Goal: Answer question/provide support

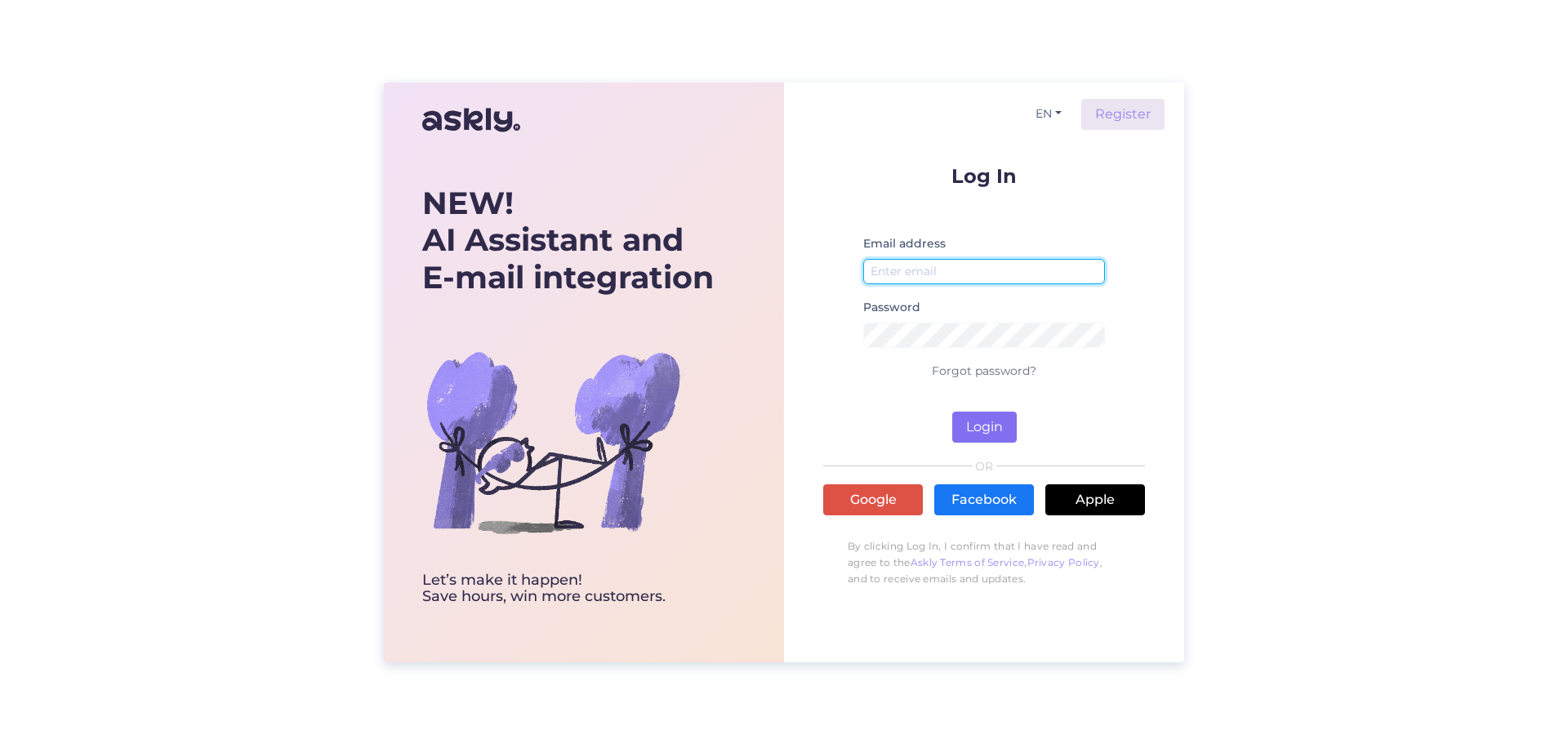
type input "[EMAIL_ADDRESS][DOMAIN_NAME]"
click at [995, 434] on button "Login" at bounding box center [985, 427] width 64 height 31
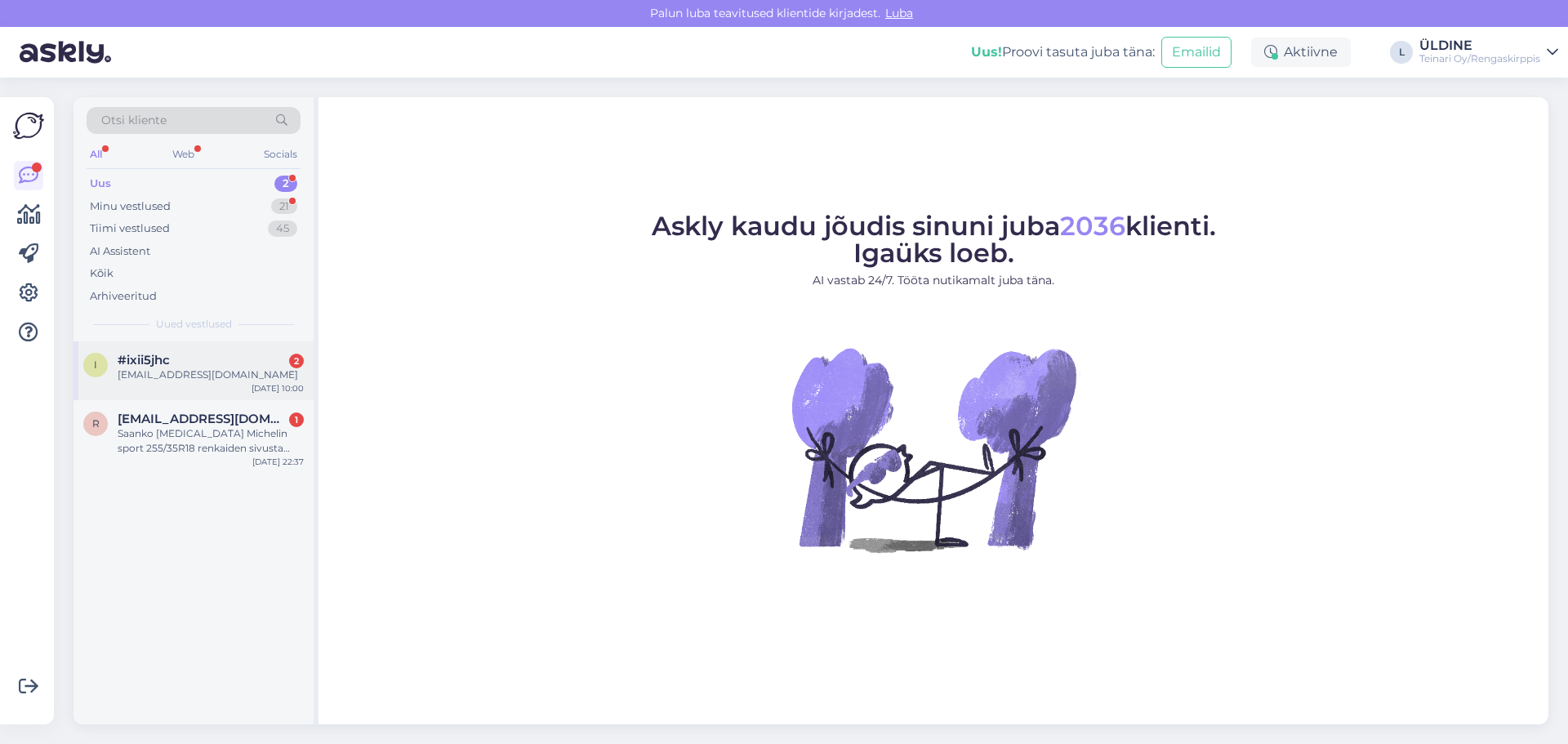
click at [175, 381] on div "[EMAIL_ADDRESS][DOMAIN_NAME]" at bounding box center [210, 375] width 186 height 15
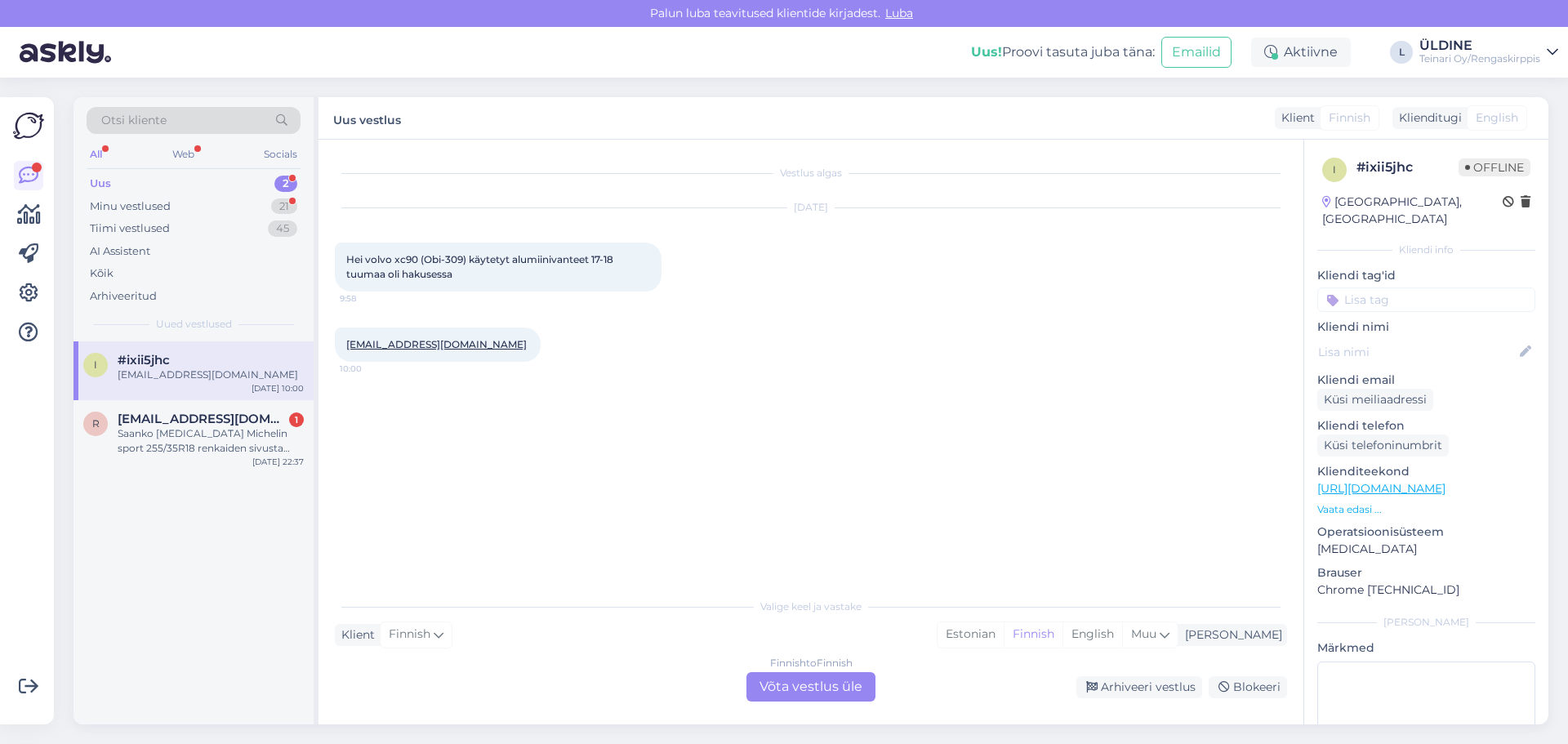
click at [554, 269] on div "Hei volvo xc90 (Obi-309) käytetyt alumiinivanteet 17-18 tuumaa oli hakusessa 9:…" at bounding box center [498, 267] width 327 height 49
drag, startPoint x: 346, startPoint y: 256, endPoint x: 453, endPoint y: 277, distance: 109.0
click at [453, 277] on span "Hei volvo xc90 (Obi-309) käytetyt alumiinivanteet 17-18 tuumaa oli hakusessa" at bounding box center [482, 267] width 272 height 27
copy span "Hei volvo xc90 (Obi-309) käytetyt alumiinivanteet 17-18 tuumaa oli hakusessa"
click at [845, 694] on div "Finnish to Finnish Võta vestlus üle" at bounding box center [811, 687] width 129 height 30
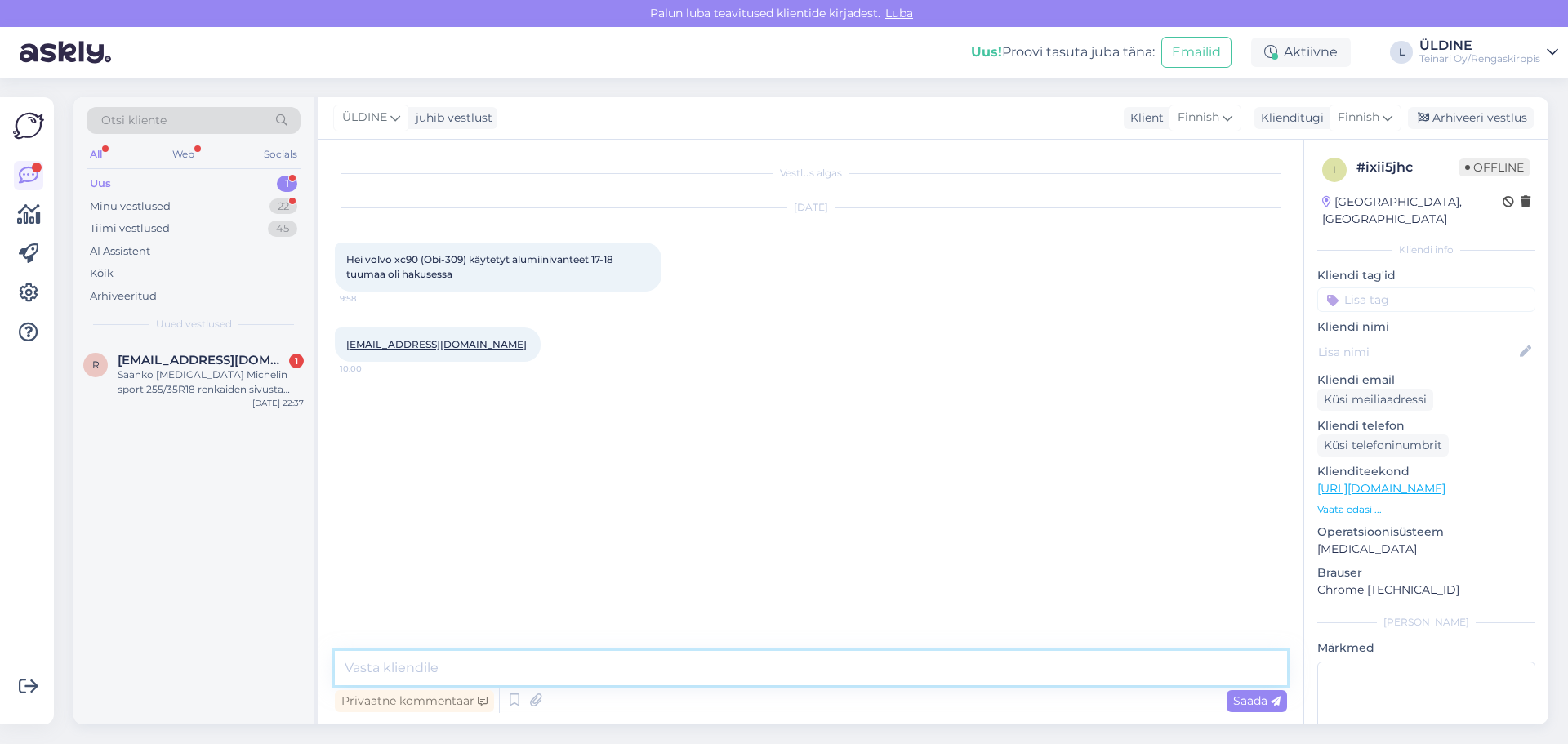
paste textarea "Hei, Meiltä löytyy sopiva sarja: 18″ alumiinivanteet Koko: 18″x7,5 Jaolla: 5×10…"
click at [349, 634] on textarea "Hei, Meiltä löytyy sopiva sarja: 18″ alumiinivanteet Koko: 18″x7,5 Jaolla: 5×10…" at bounding box center [810, 612] width 953 height 147
click at [347, 633] on textarea "Hei, Meiltä löytyy sopiva sarja: 18″ alumiinivanteet Koko: 18″x7,5 Jaolla: 5×10…" at bounding box center [810, 612] width 953 height 147
click at [345, 636] on textarea "Hei, Meiltä löytyy sopiva sarja: 18″ alumiinivanteet Koko: 18″x7,5 Jaolla: 5×10…" at bounding box center [810, 612] width 953 height 147
click at [344, 637] on textarea "Hei, Meiltä löytyy sopiva sarja: 18″ alumiinivanteet Koko: 18″x7,5 Jaolla: 5×10…" at bounding box center [810, 612] width 953 height 147
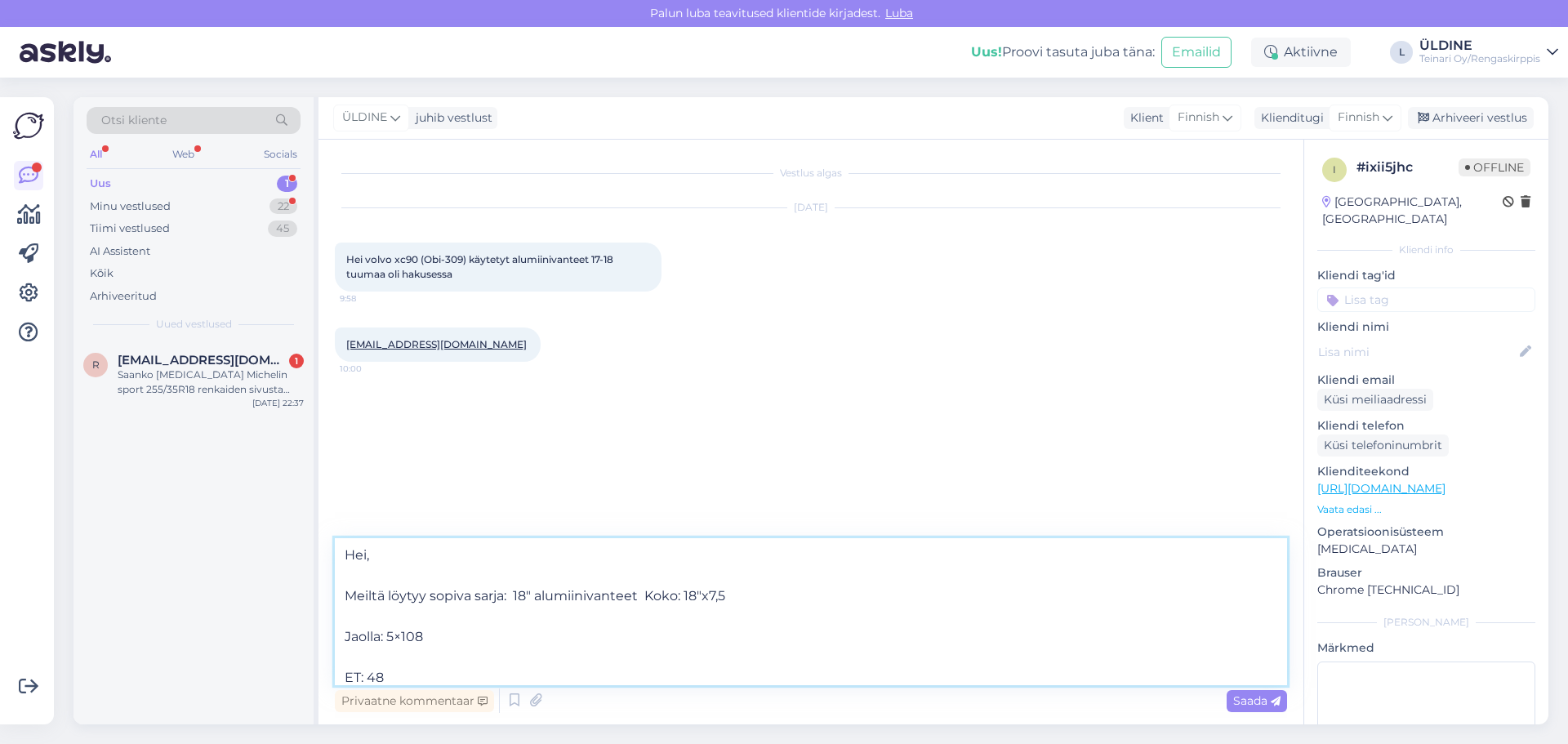
click at [345, 636] on textarea "Hei, Meiltä löytyy sopiva sarja: 18″ alumiinivanteet Koko: 18″x7,5 Jaolla: 5×10…" at bounding box center [810, 612] width 953 height 147
click at [344, 637] on textarea "Hei, Meiltä löytyy sopiva sarja: 18″ alumiinivanteet Koko: 18″x7,5 Jaolla: 5×10…" at bounding box center [810, 612] width 953 height 147
click at [343, 552] on textarea "Hei, Meiltä löytyy sopiva sarja: 18″ alumiinivanteet Koko: 18″x7,5 Jaolla: 5×10…" at bounding box center [810, 612] width 953 height 147
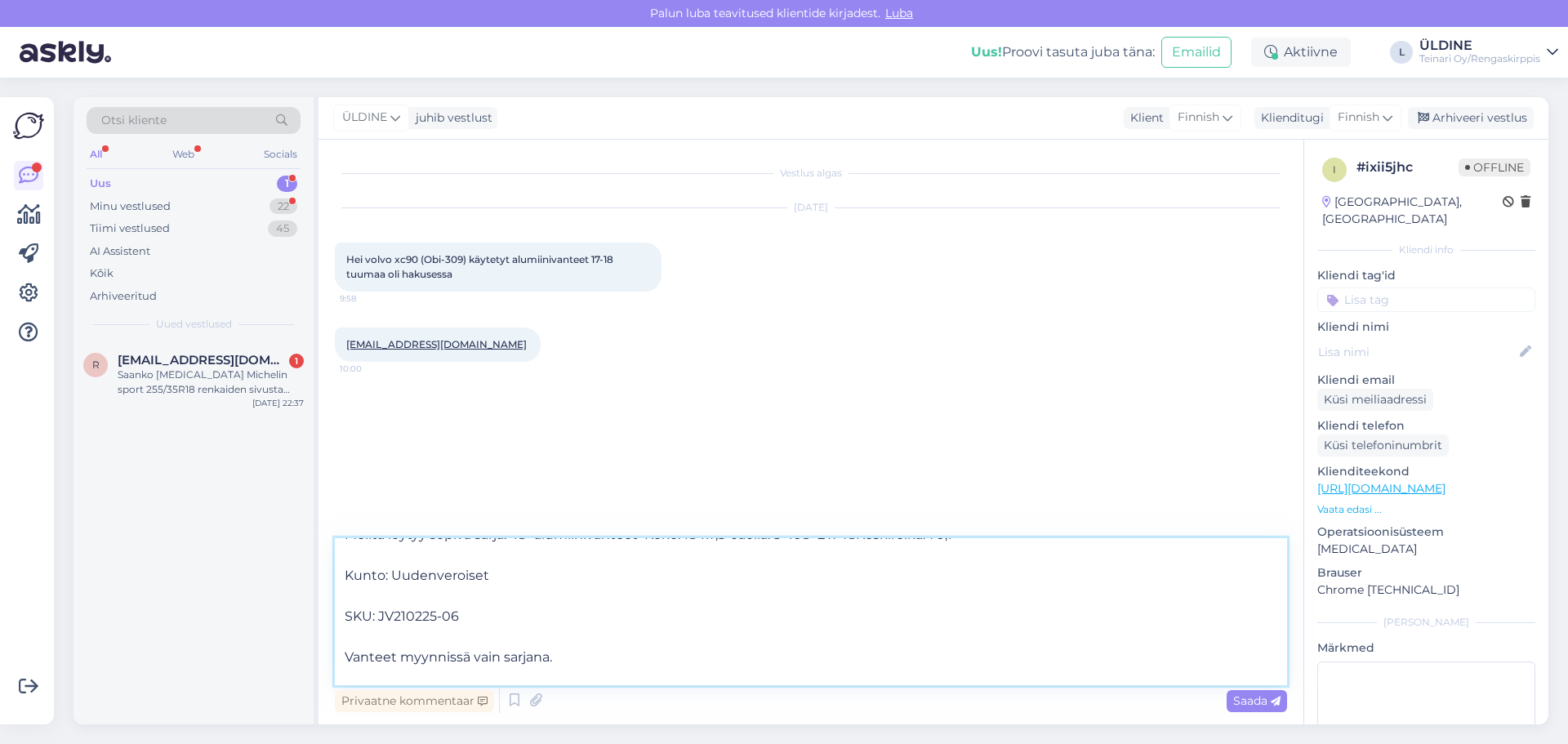
scroll to position [40, 0]
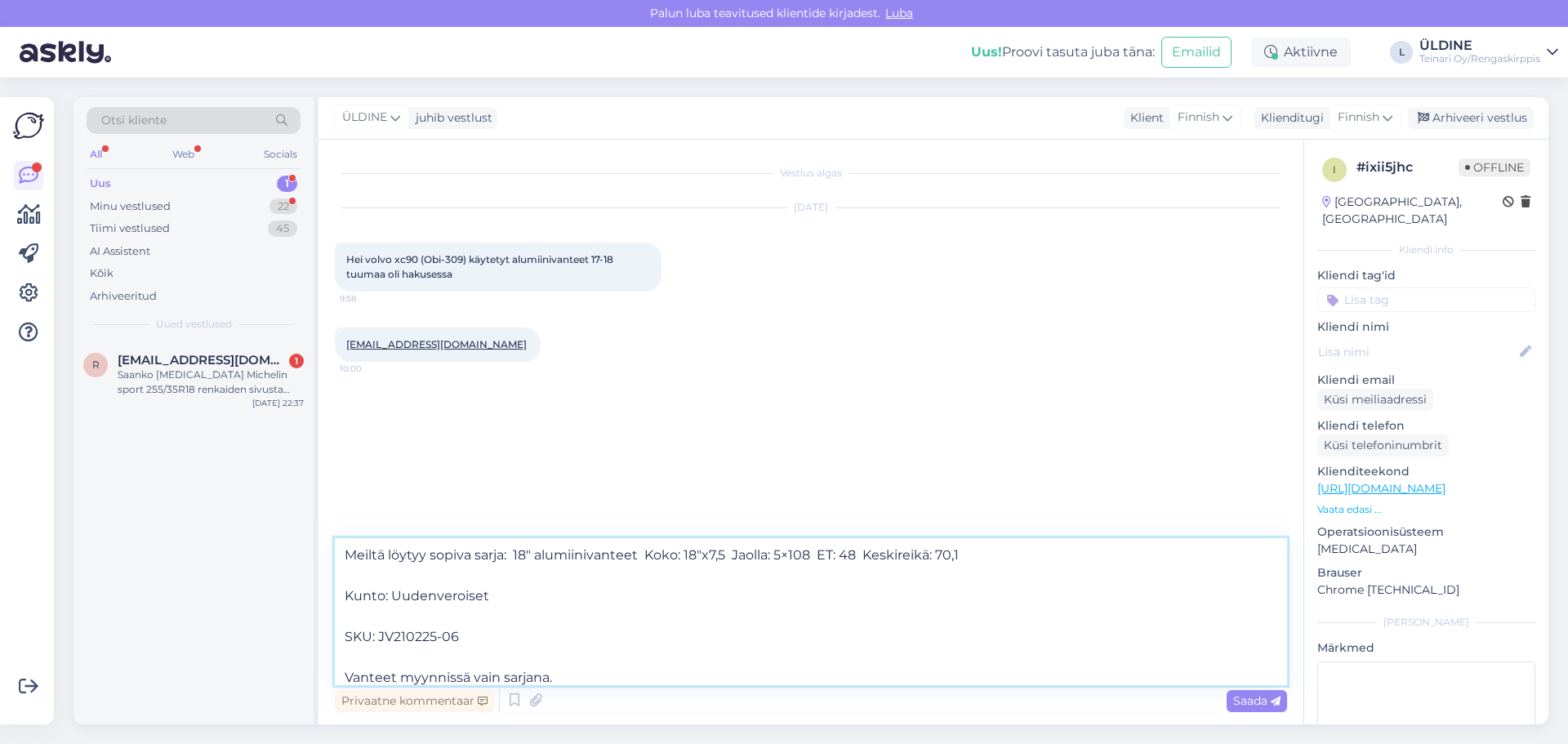
click at [349, 596] on textarea "Hei, Meiltä löytyy sopiva sarja: 18″ alumiinivanteet Koko: 18″x7,5 Jaolla: 5×10…" at bounding box center [810, 612] width 953 height 147
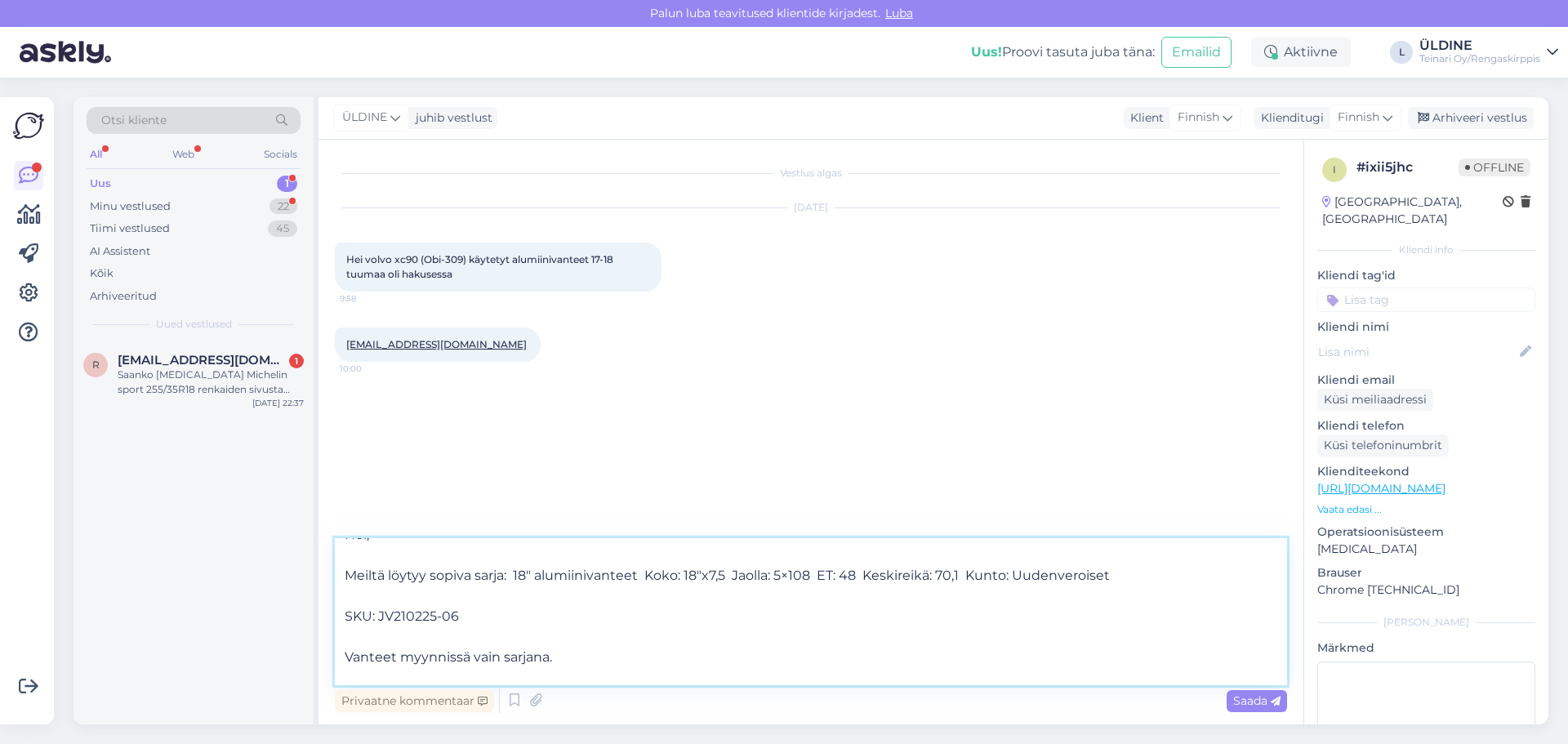
drag, startPoint x: 472, startPoint y: 616, endPoint x: 349, endPoint y: 610, distance: 123.1
click at [349, 610] on textarea "Hei, Meiltä löytyy sopiva sarja: 18″ alumiinivanteet Koko: 18″x7,5 Jaolla: 5×10…" at bounding box center [810, 612] width 953 height 147
click at [464, 606] on textarea "Hei, Meiltä löytyy sopiva sarja: 18″ alumiinivanteet Koko: 18″x7,5 Jaolla: 5×10…" at bounding box center [810, 612] width 953 height 147
drag, startPoint x: 465, startPoint y: 608, endPoint x: 352, endPoint y: 627, distance: 114.6
click at [353, 627] on textarea "Hei, Meiltä löytyy sopiva sarja: 18″ alumiinivanteet Koko: 18″x7,5 Jaolla: 5×10…" at bounding box center [810, 612] width 953 height 147
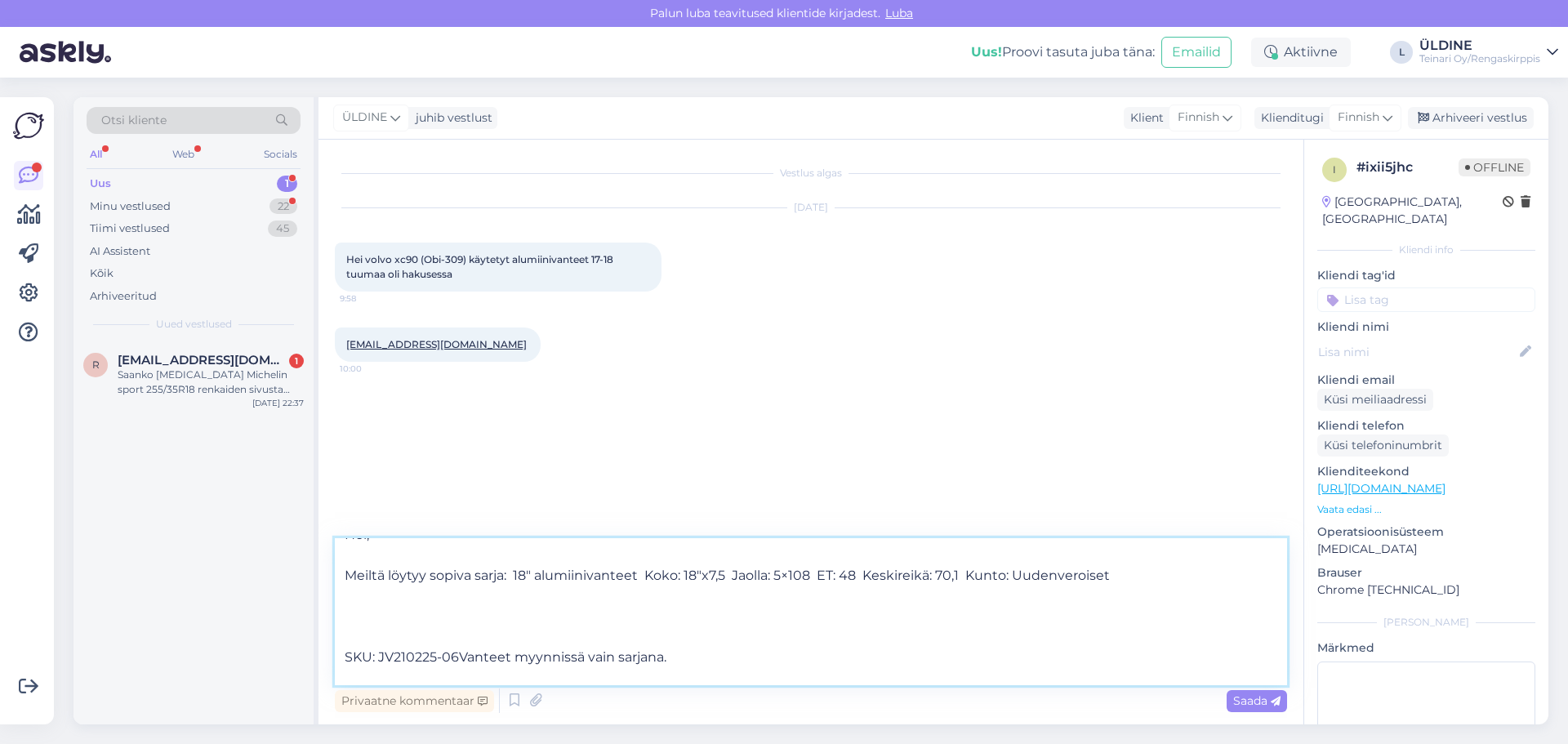
scroll to position [9, 0]
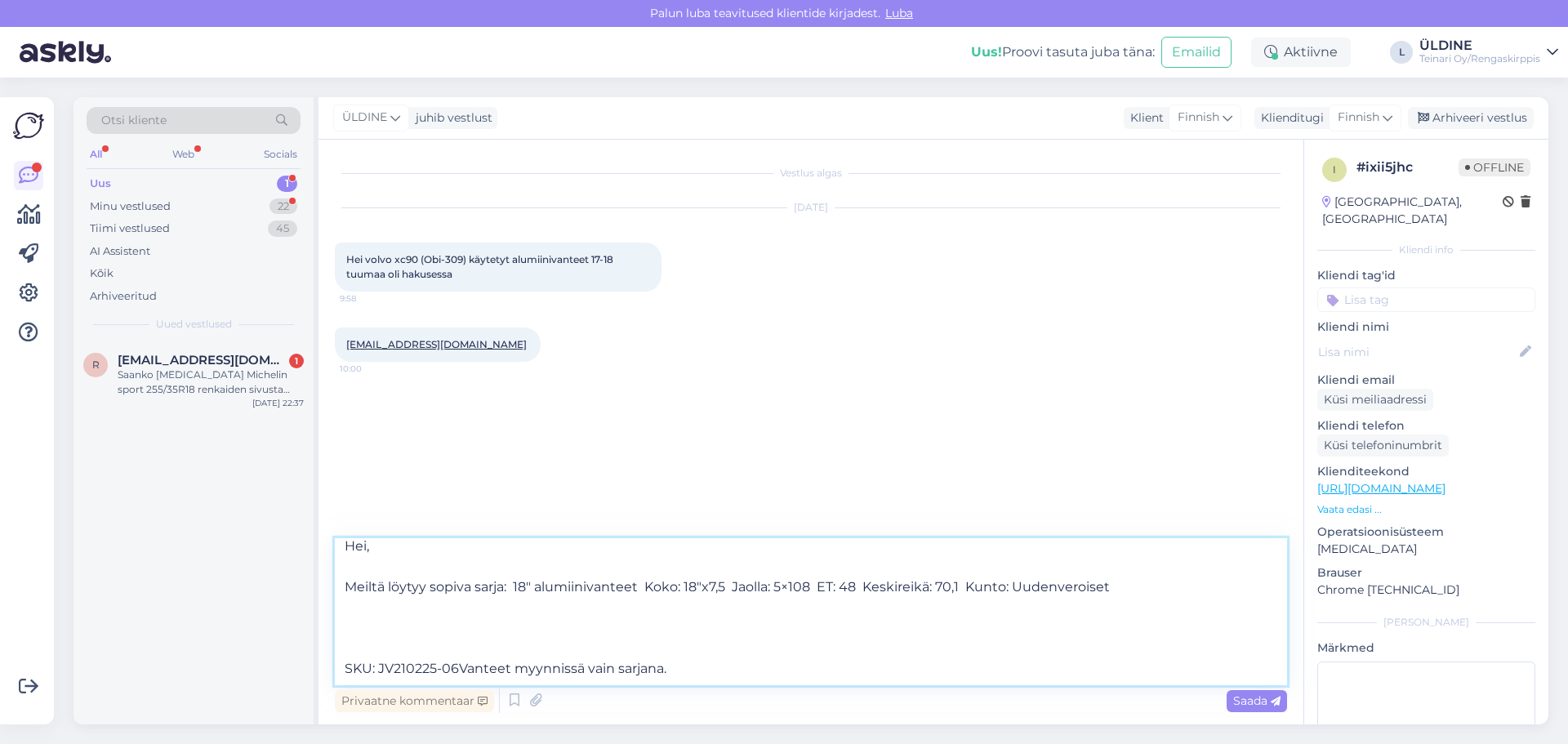
click at [468, 621] on textarea "Hei, Meiltä löytyy sopiva sarja: 18″ alumiinivanteet Koko: 18″x7,5 Jaolla: 5×10…" at bounding box center [810, 612] width 953 height 147
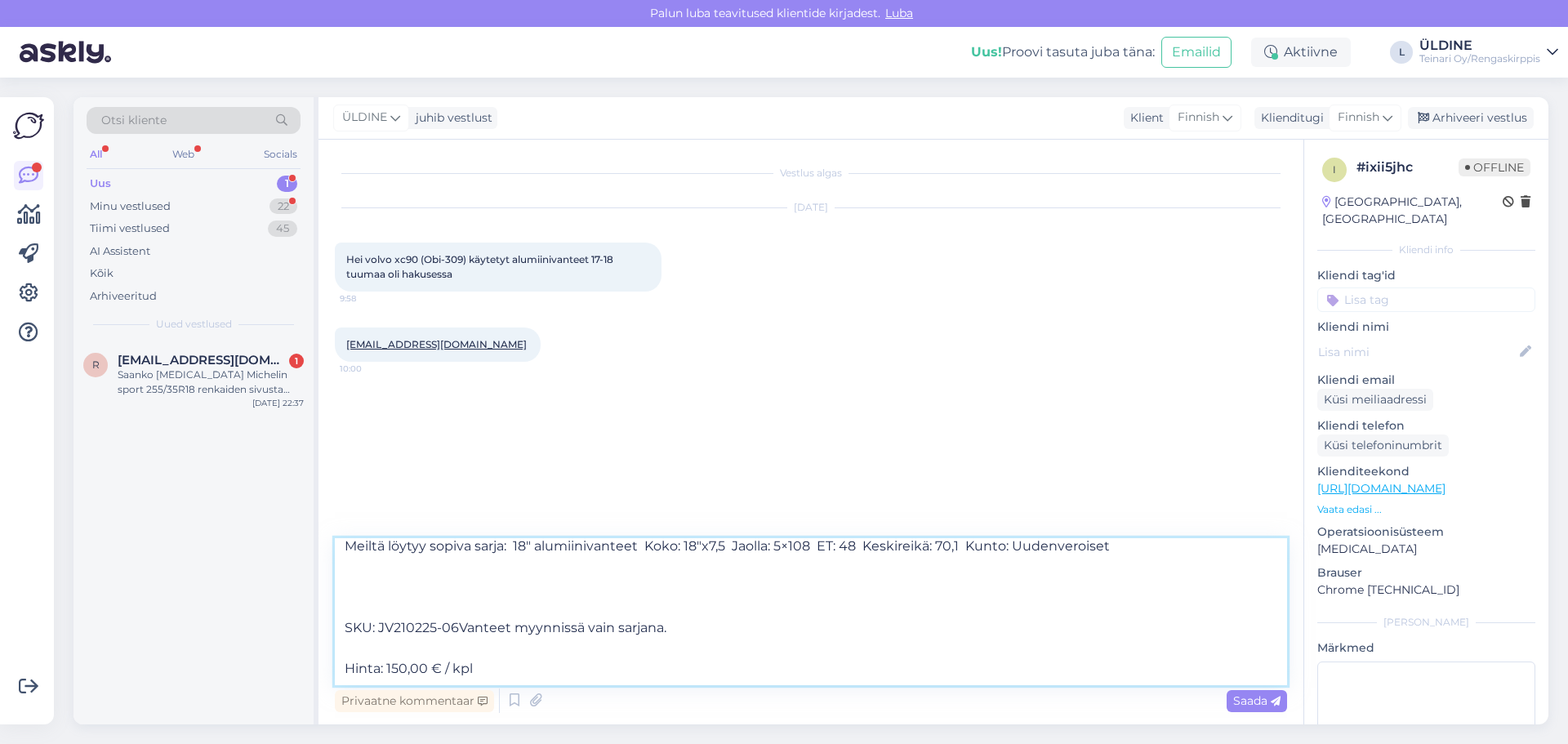
drag, startPoint x: 685, startPoint y: 629, endPoint x: 344, endPoint y: 628, distance: 341.0
click at [344, 628] on textarea "Hei, Meiltä löytyy sopiva sarja: 18″ alumiinivanteet Koko: 18″x7,5 Jaolla: 5×10…" at bounding box center [810, 612] width 953 height 147
click at [344, 665] on textarea "Hei, Meiltä löytyy sopiva sarja: 18″ alumiinivanteet Koko: 18″x7,5 Jaolla: 5×10…" at bounding box center [810, 612] width 953 height 147
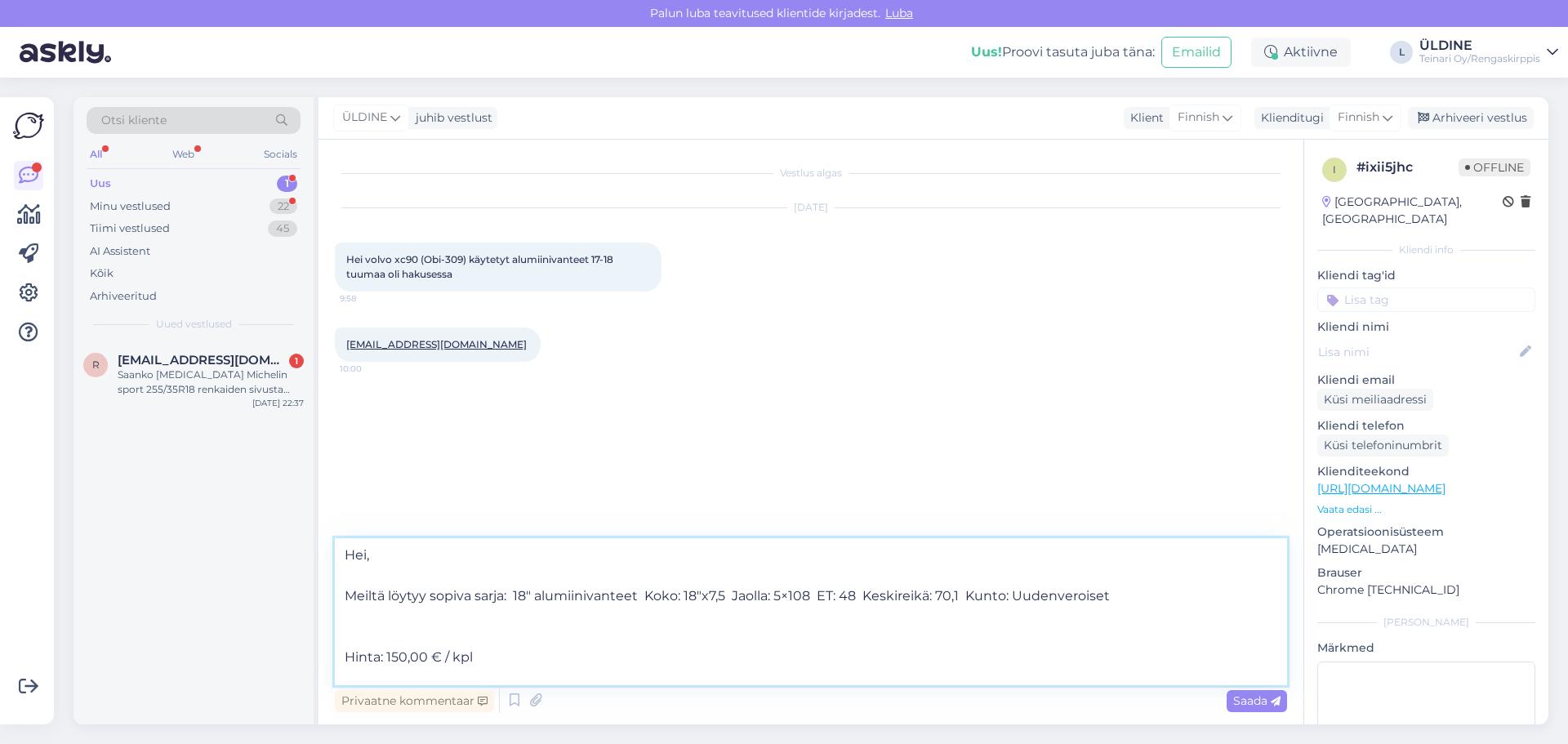
scroll to position [0, 0]
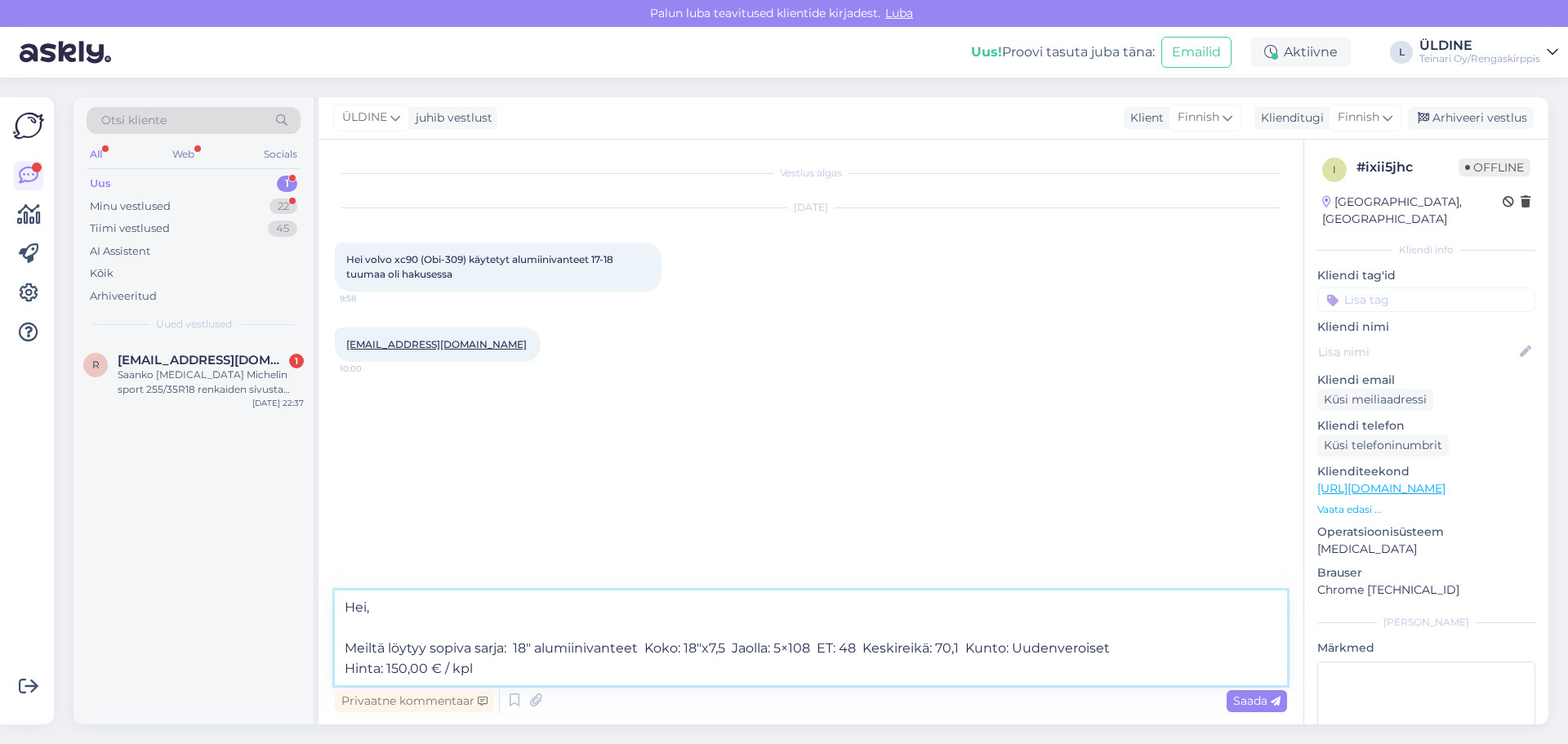
click at [495, 668] on textarea "Hei, Meiltä löytyy sopiva sarja: 18″ alumiinivanteet Koko: 18″x7,5 Jaolla: 5×10…" at bounding box center [810, 637] width 953 height 95
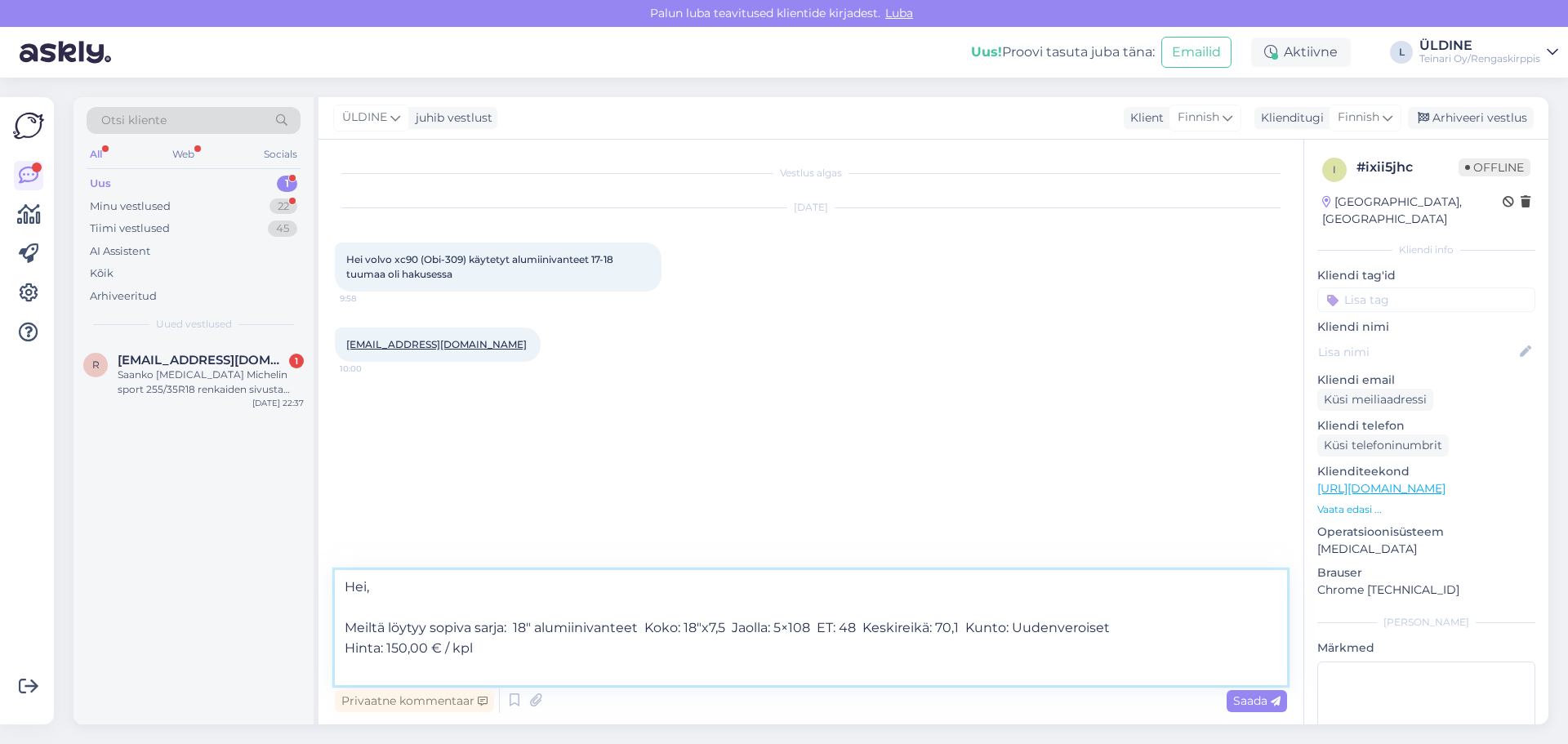
paste textarea "[URL][DOMAIN_NAME]"
type textarea "Hei, Meiltä löytyy sopiva sarja: 18″ alumiinivanteet Koko: 18″x7,5 Jaolla: 5×10…"
click at [1257, 702] on span "Saada" at bounding box center [1257, 700] width 47 height 15
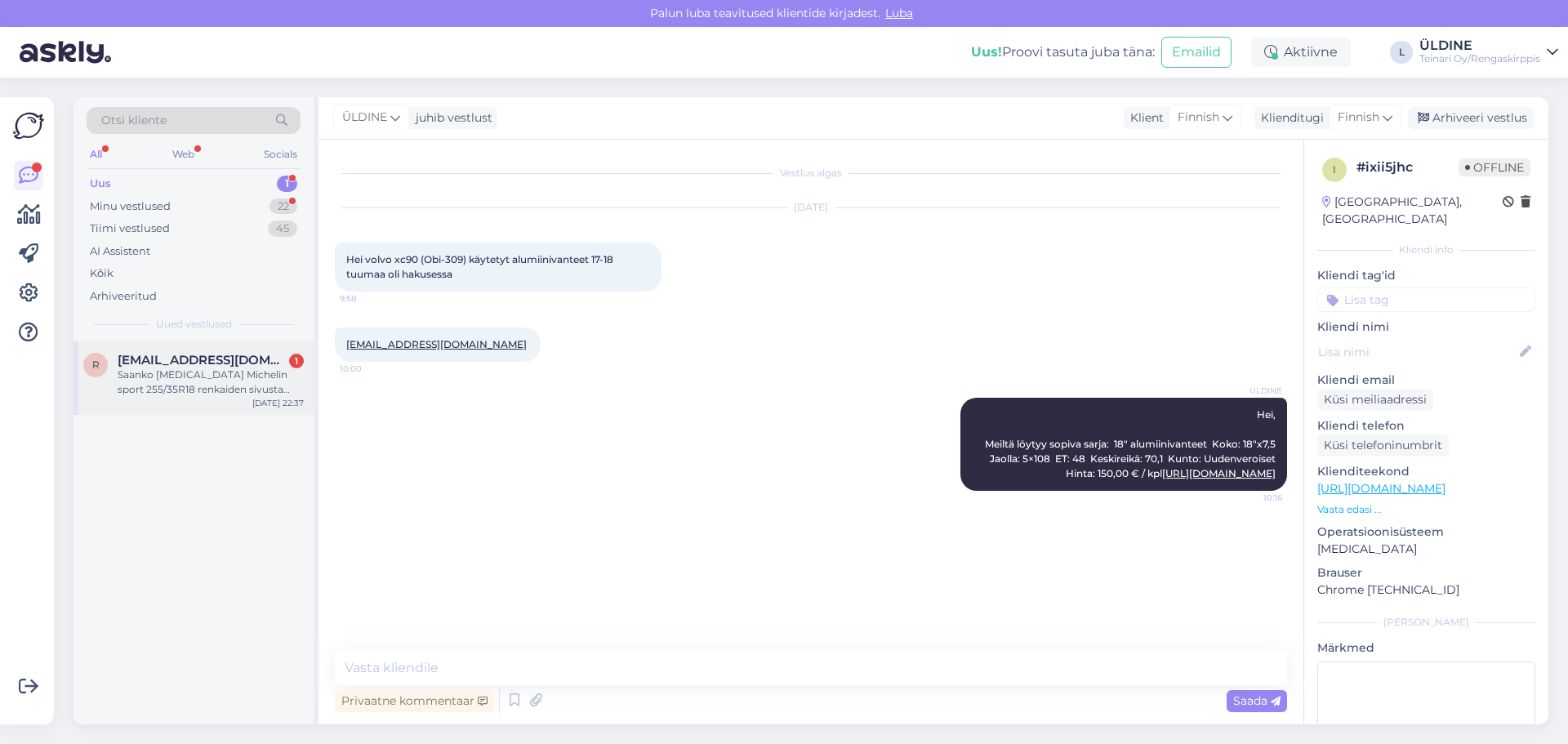
click at [173, 385] on div "Saanko [MEDICAL_DATA] Michelin sport 255/35R18 renkaiden sivusta jotta näkee pr…" at bounding box center [210, 382] width 186 height 30
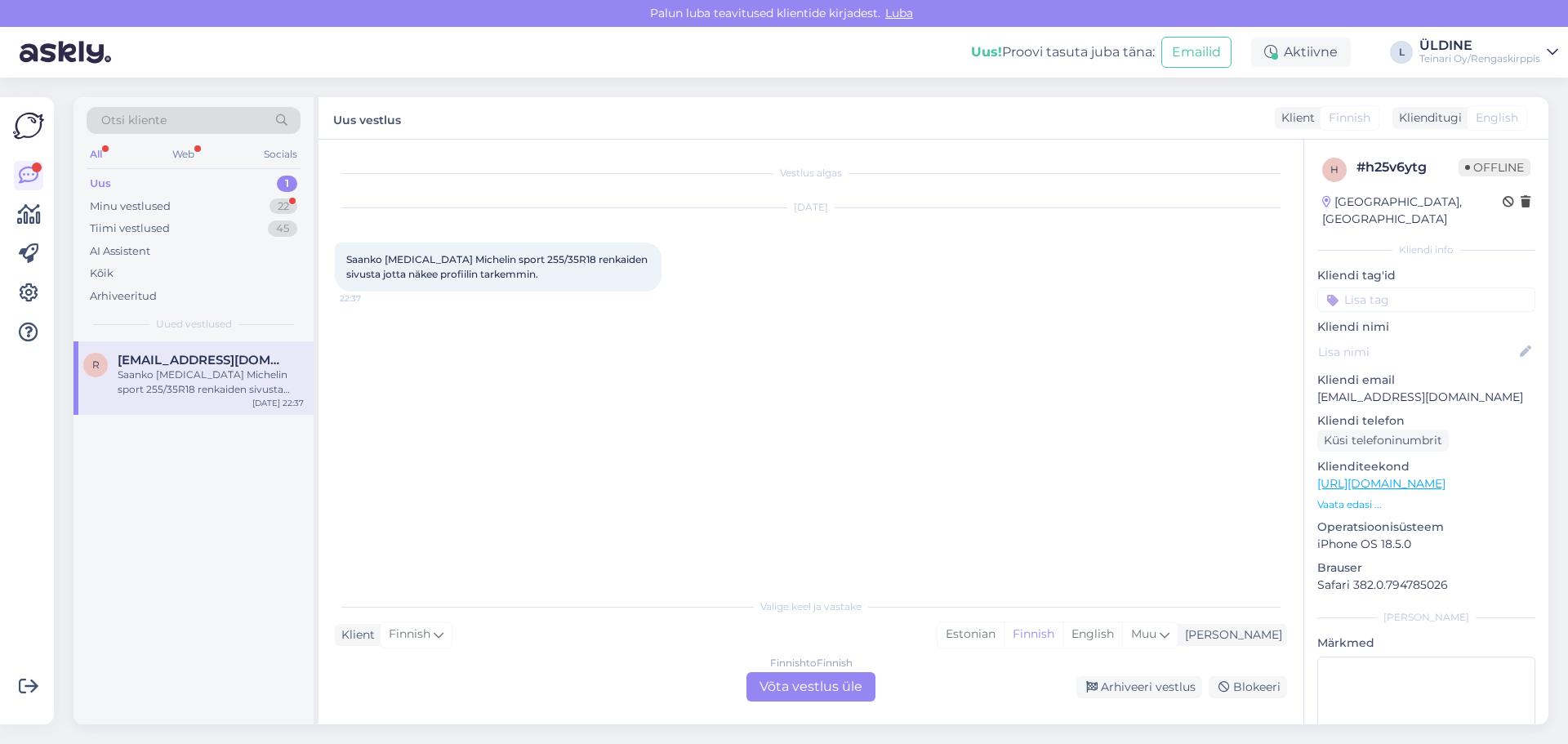
click at [805, 685] on div "Finnish to Finnish Võta vestlus üle" at bounding box center [811, 687] width 129 height 30
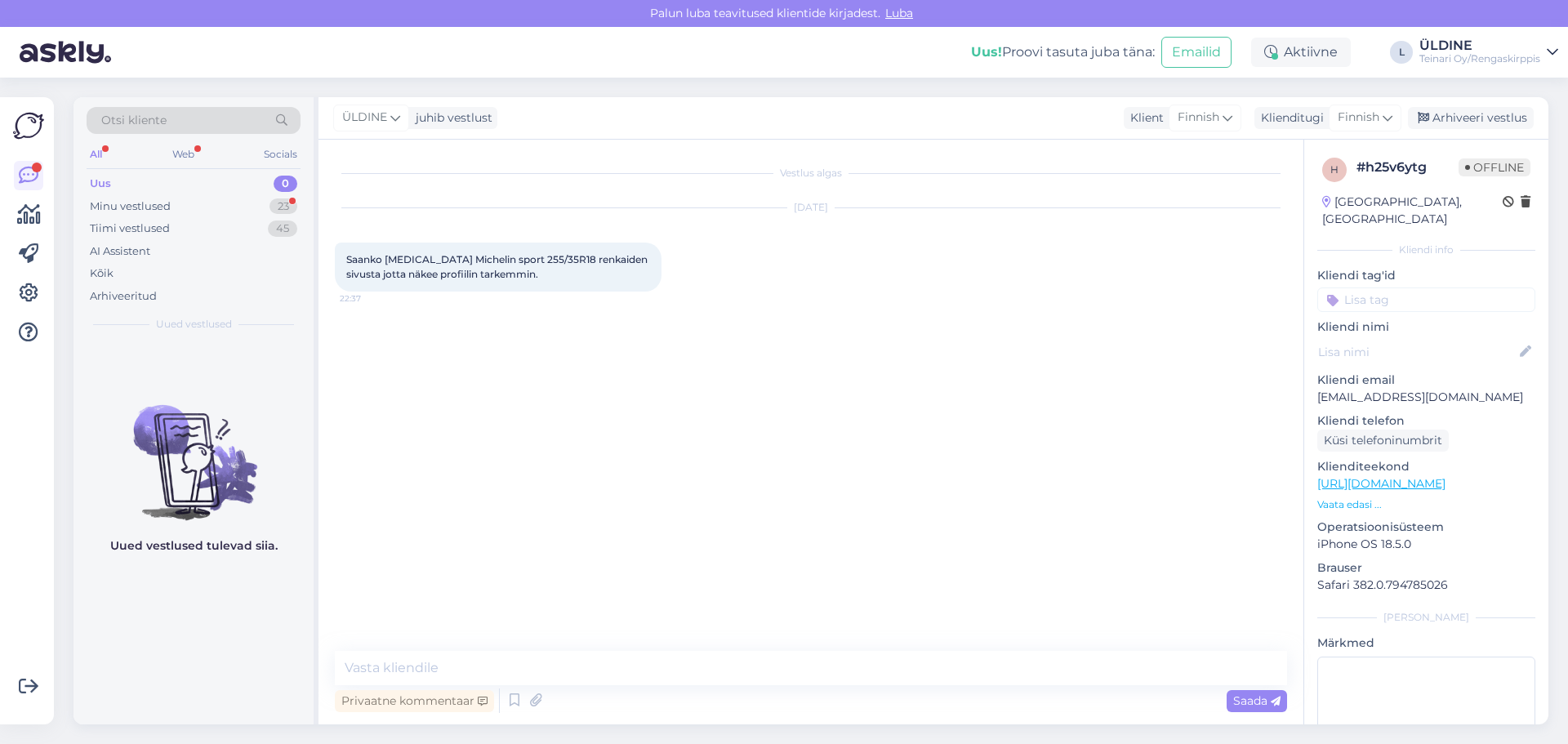
click at [1383, 476] on link "[URL][DOMAIN_NAME]" at bounding box center [1381, 483] width 128 height 15
drag, startPoint x: 348, startPoint y: 255, endPoint x: 478, endPoint y: 266, distance: 130.5
click at [463, 272] on span "Saanko [MEDICAL_DATA] Michelin sport 255/35R18 renkaiden sivusta jotta näkee pr…" at bounding box center [498, 267] width 304 height 27
click at [413, 327] on div "Vestlus algas [DATE] Saanko [MEDICAL_DATA] Michelin sport 255/35R18 renkaiden s…" at bounding box center [818, 396] width 967 height 480
drag, startPoint x: 345, startPoint y: 258, endPoint x: 504, endPoint y: 268, distance: 159.3
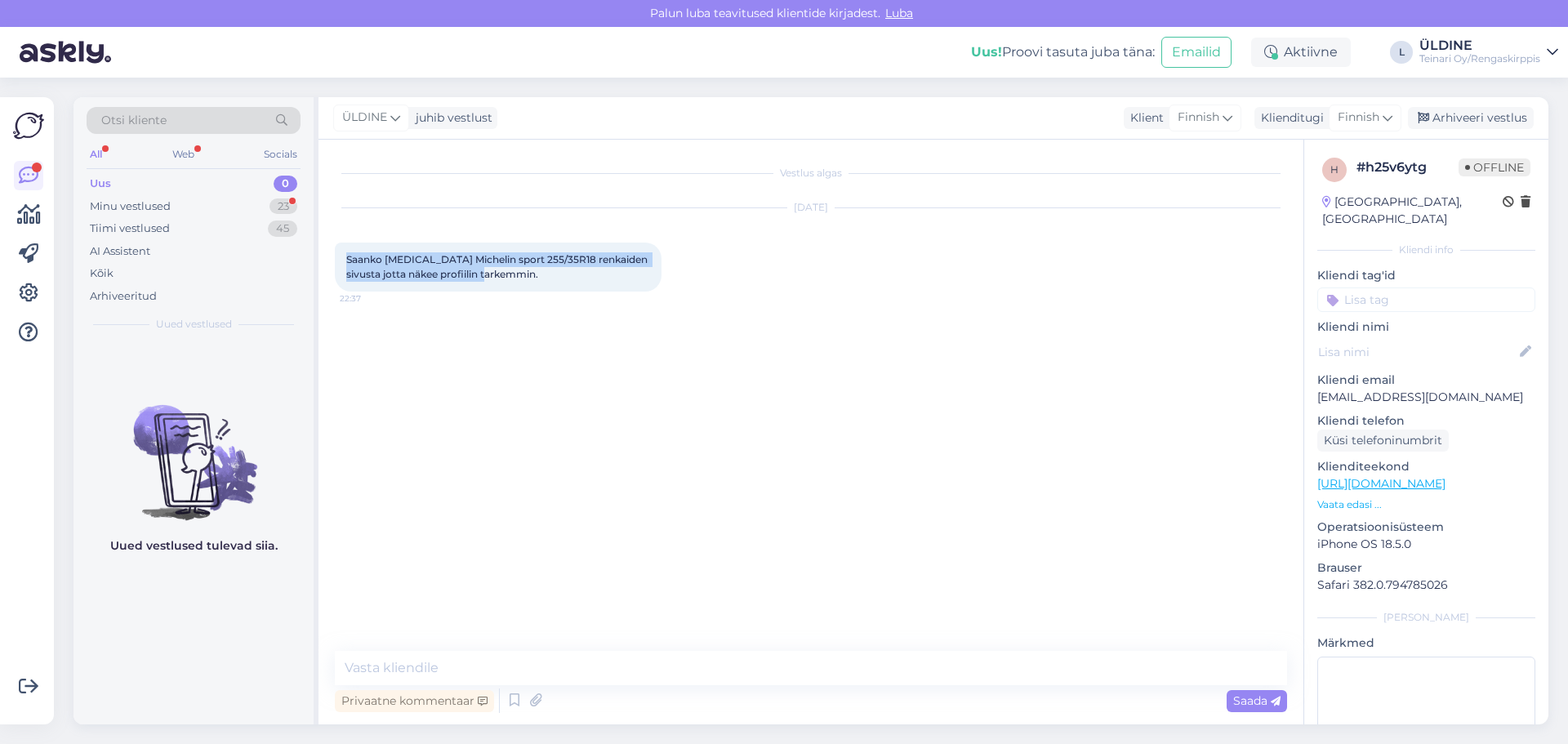
click at [504, 268] on div "Saanko [MEDICAL_DATA] Michelin sport 255/35R18 renkaiden sivusta jotta näkee pr…" at bounding box center [498, 267] width 327 height 49
copy span "Saanko [MEDICAL_DATA] Michelin sport 255/35R18 renkaiden sivusta jotta näkee pr…"
click at [677, 571] on div "Vestlus algas [DATE] Saanko [MEDICAL_DATA] Michelin sport 255/35R18 renkaiden s…" at bounding box center [818, 396] width 967 height 480
click at [172, 207] on div "Minu vestlused 23" at bounding box center [193, 206] width 214 height 23
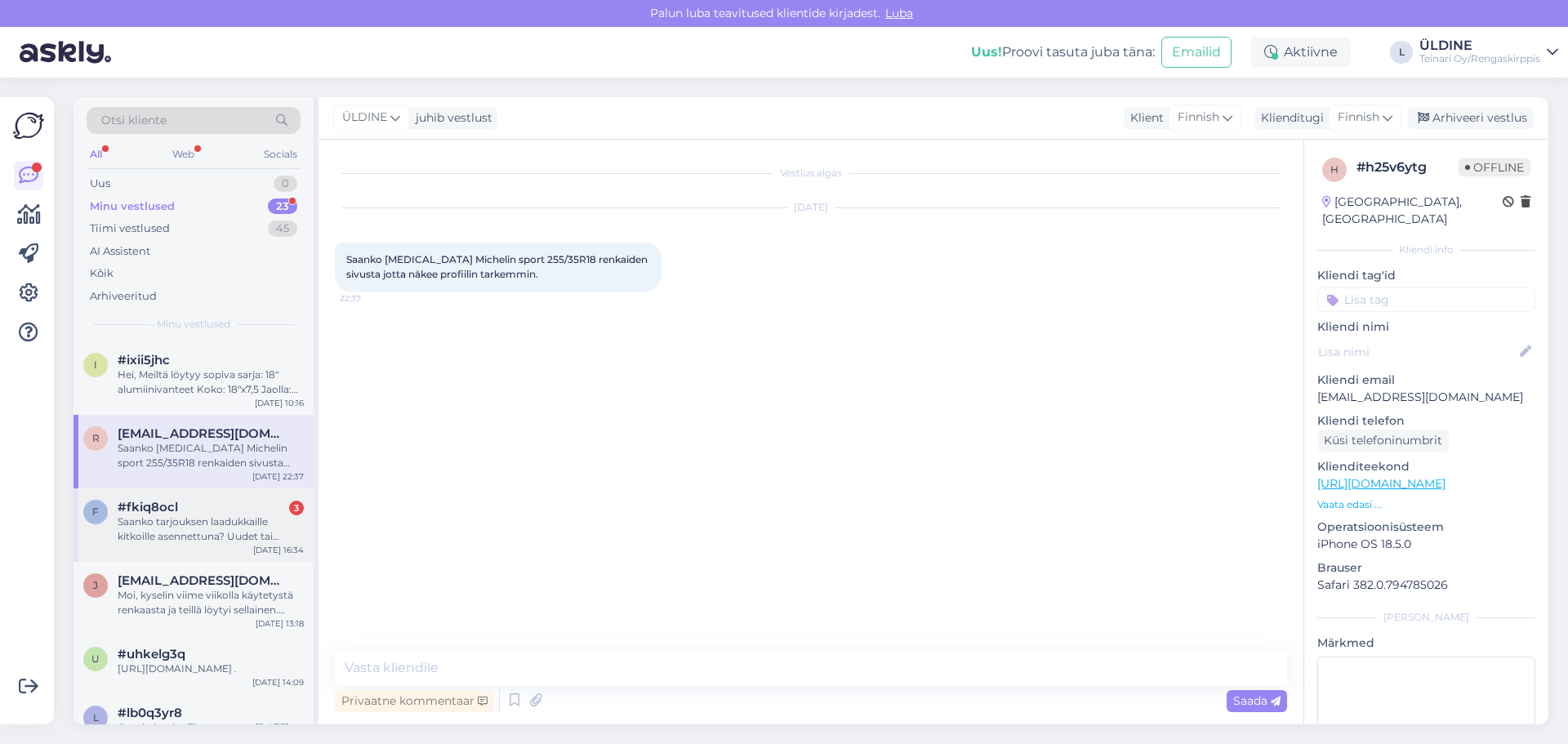
click at [245, 528] on div "Saanko tarjouksen laadukkaille kitkoille asennettuna? Uudet tai vähän ajetut" at bounding box center [210, 529] width 186 height 30
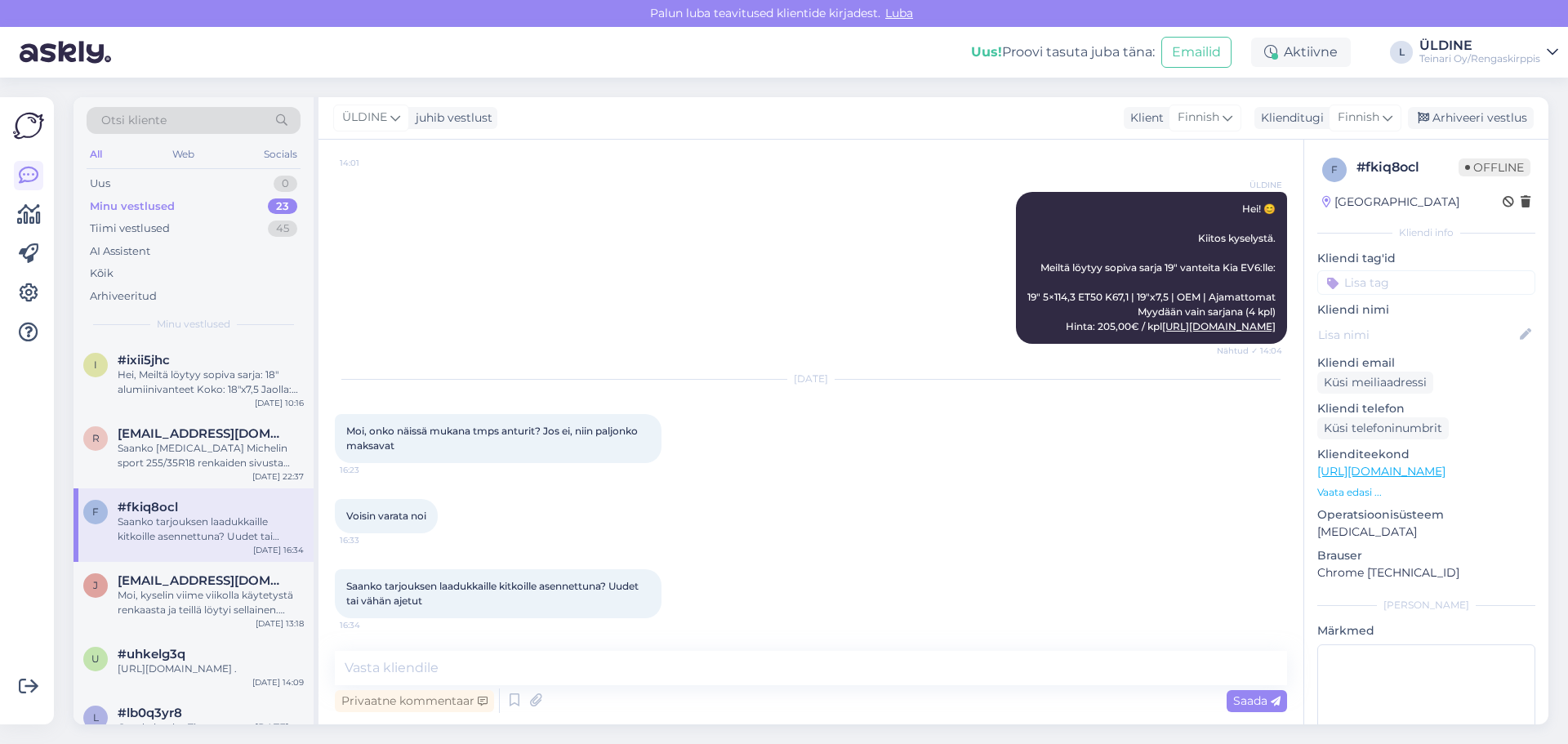
scroll to position [446, 0]
click at [1162, 320] on link "[URL][DOMAIN_NAME]" at bounding box center [1219, 326] width 113 height 12
click at [535, 667] on textarea at bounding box center [810, 668] width 953 height 35
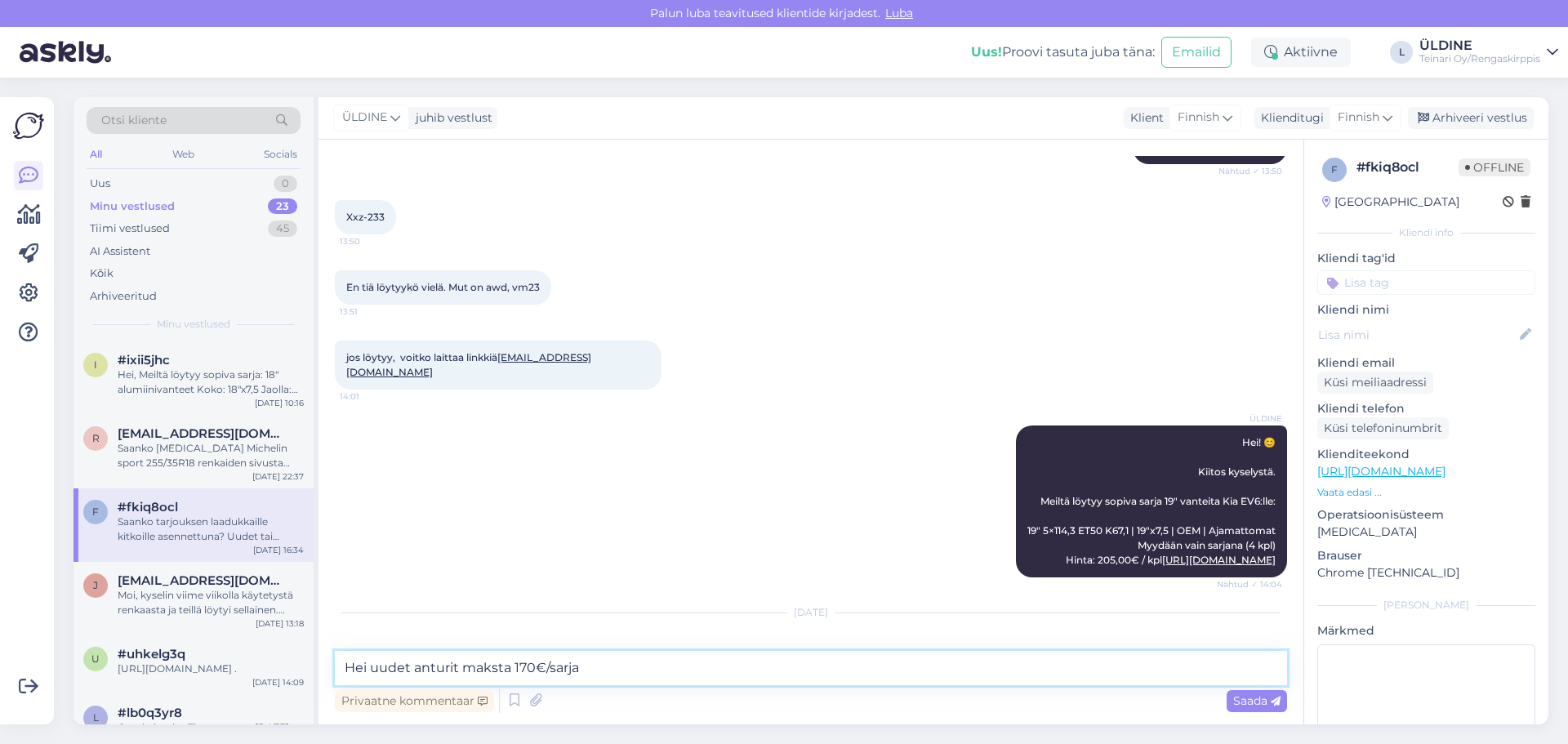
scroll to position [119, 0]
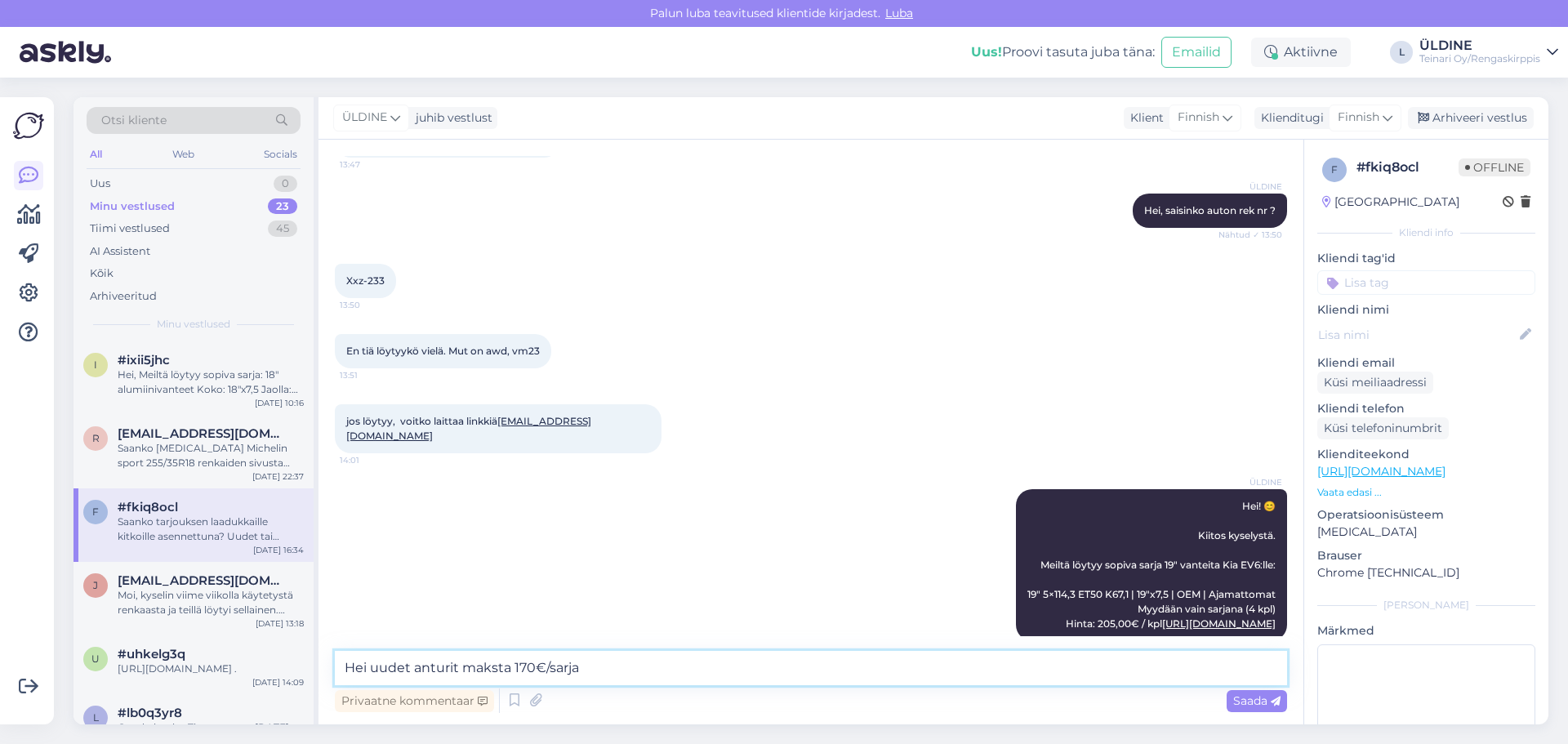
type textarea "Hei uudet anturit maksta 170€/sarja"
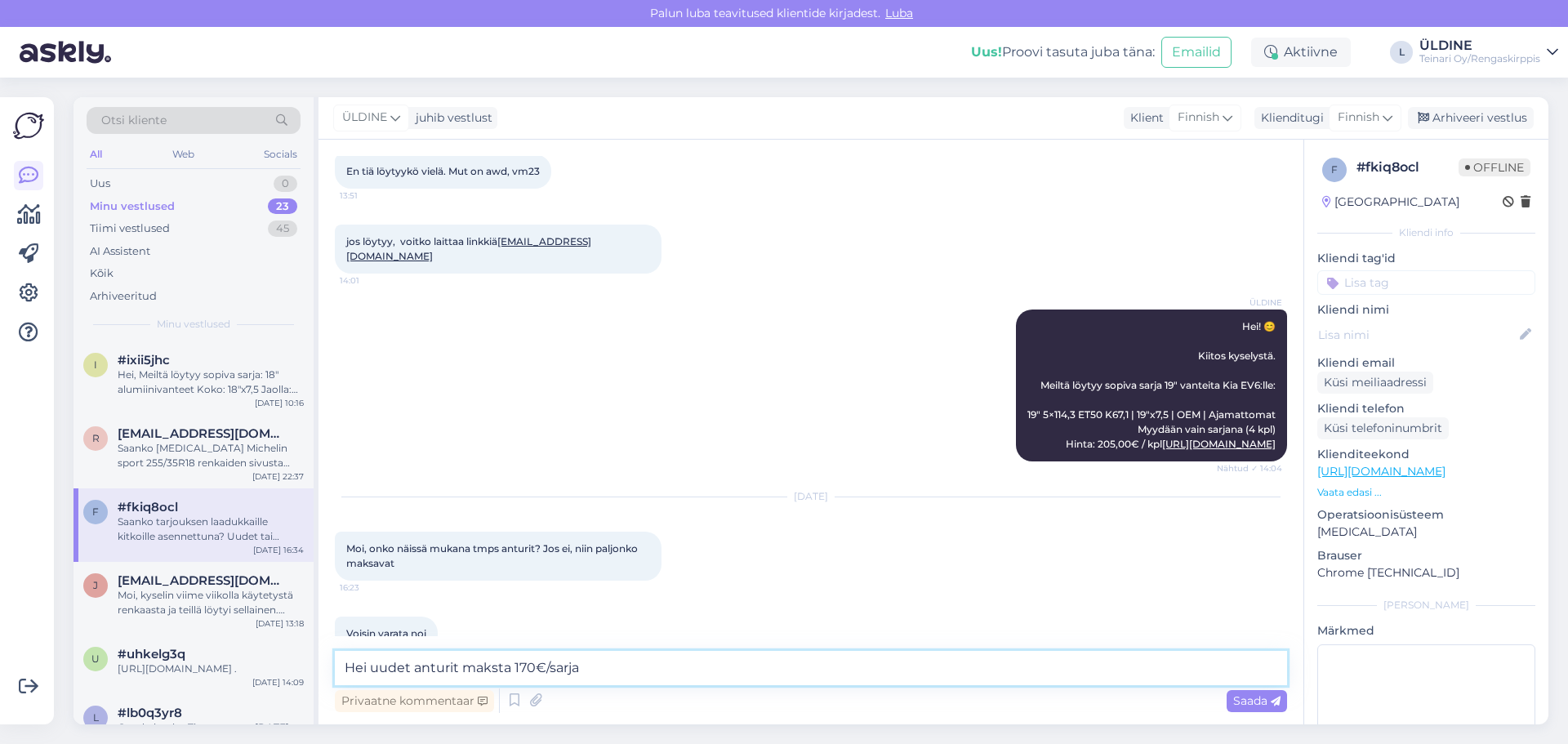
scroll to position [201, 0]
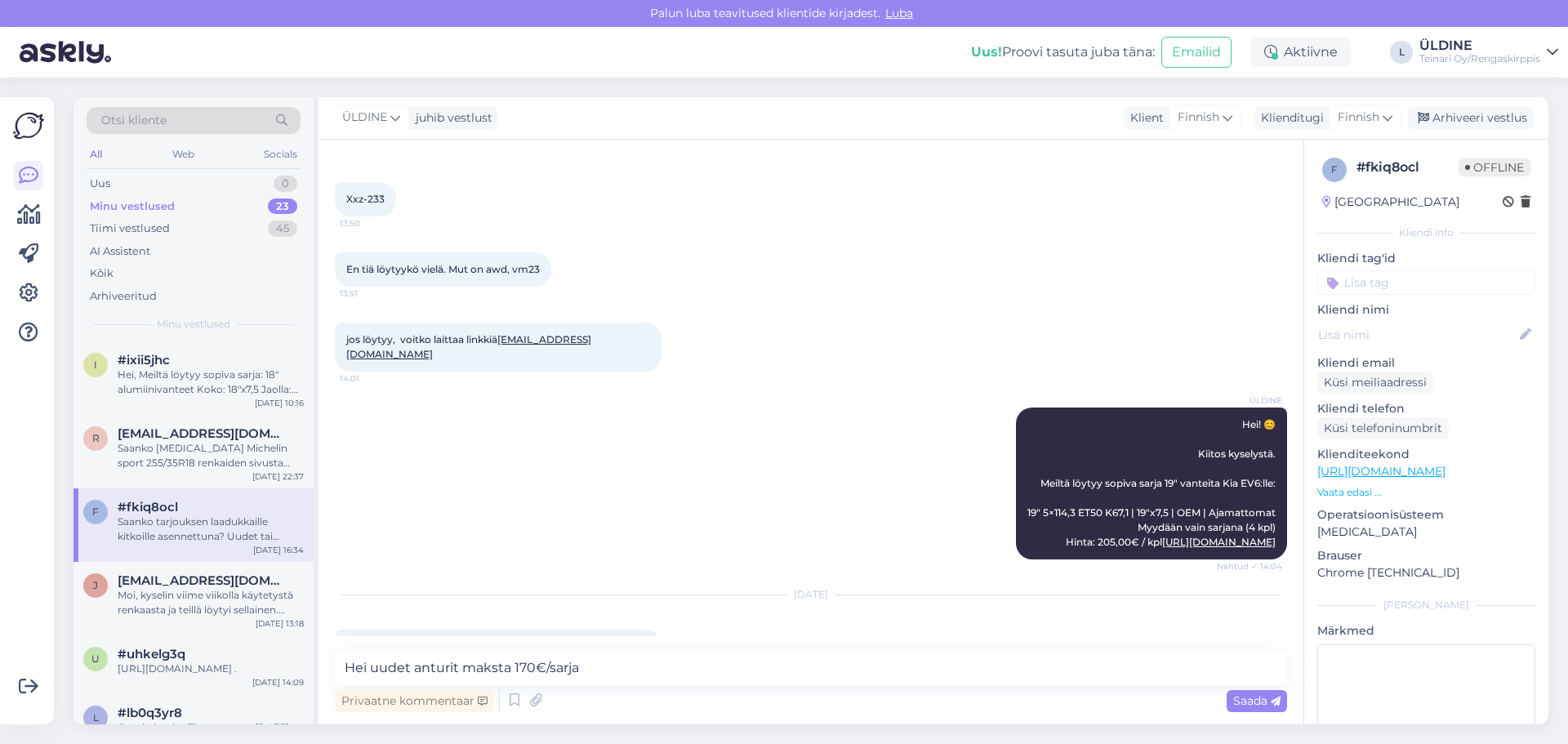
drag, startPoint x: 348, startPoint y: 267, endPoint x: 413, endPoint y: 266, distance: 65.0
click at [385, 268] on span "En tiä löytyykö vielä. Mut on awd, vm23" at bounding box center [443, 268] width 193 height 12
click at [444, 264] on span "En tiä löytyykö vielä. Mut on awd, vm23" at bounding box center [443, 268] width 193 height 12
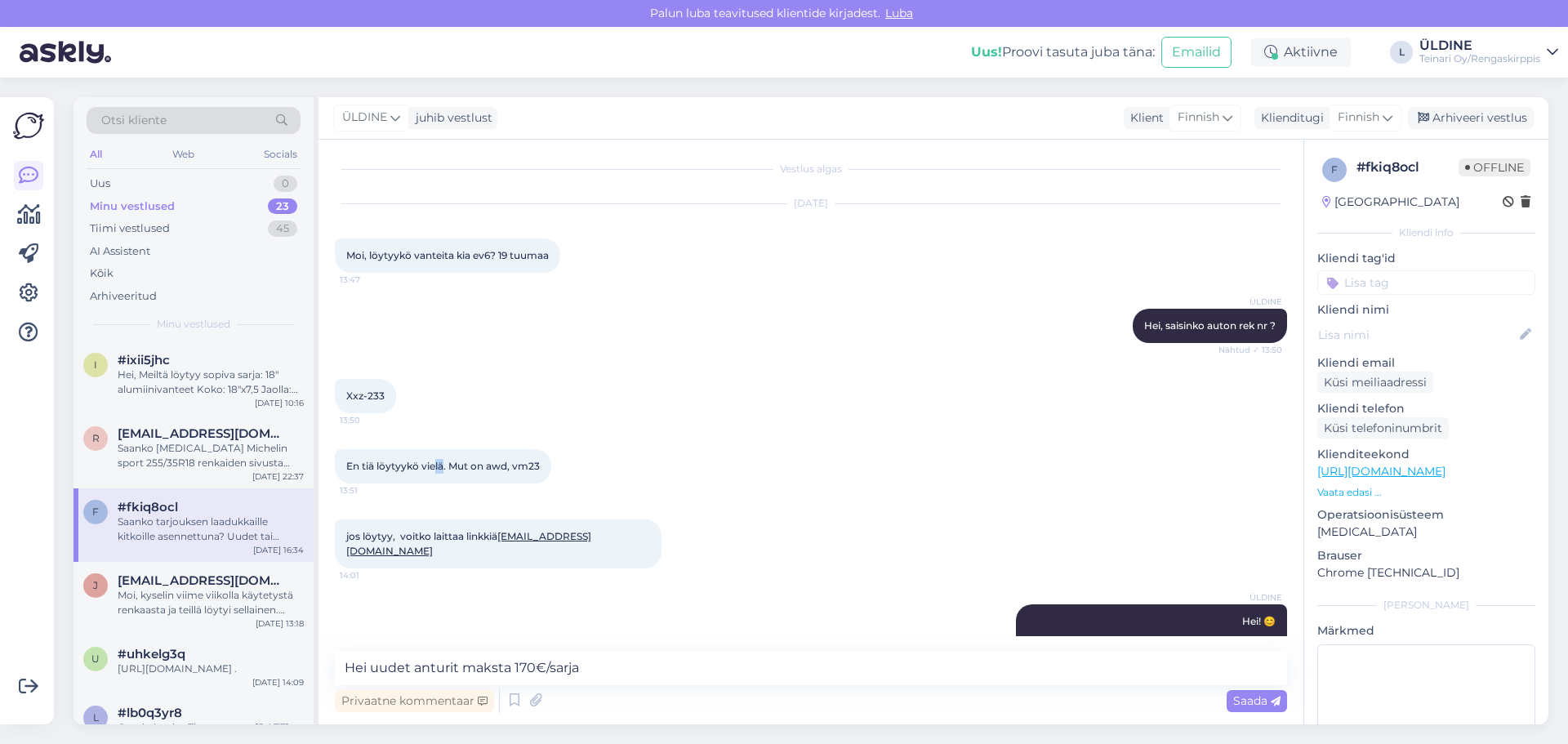
scroll to position [0, 0]
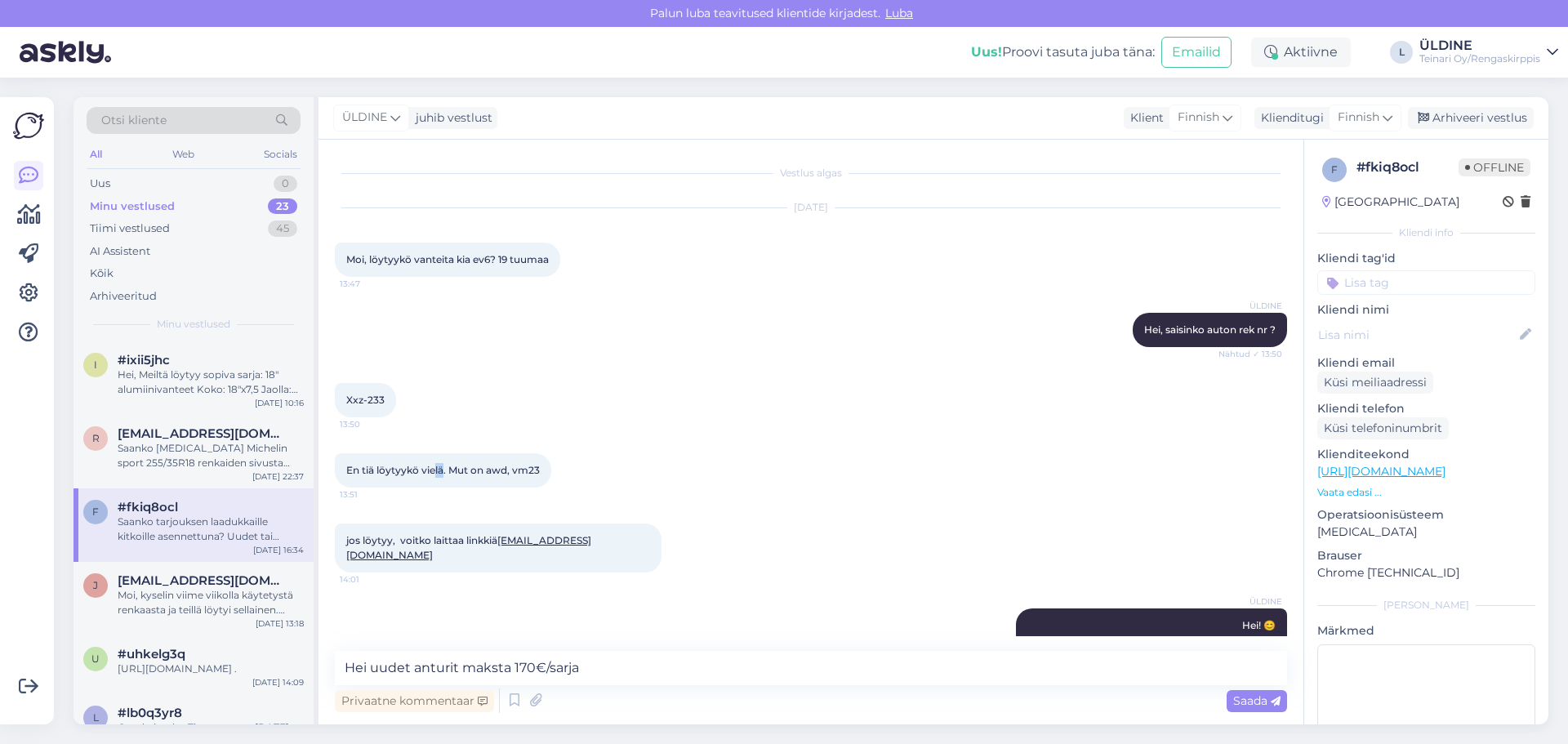
drag, startPoint x: 454, startPoint y: 258, endPoint x: 556, endPoint y: 258, distance: 102.0
click at [556, 258] on div "Moi, löytyykö vanteita kia ev6? 19 tuumaa 13:47" at bounding box center [447, 260] width 226 height 35
copy span "kia ev6? 19 tuumaa"
click at [482, 358] on div "ÜLDINE Hei, saisinko auton rek nr ? Nähtud ✓ 13:50" at bounding box center [810, 329] width 953 height 70
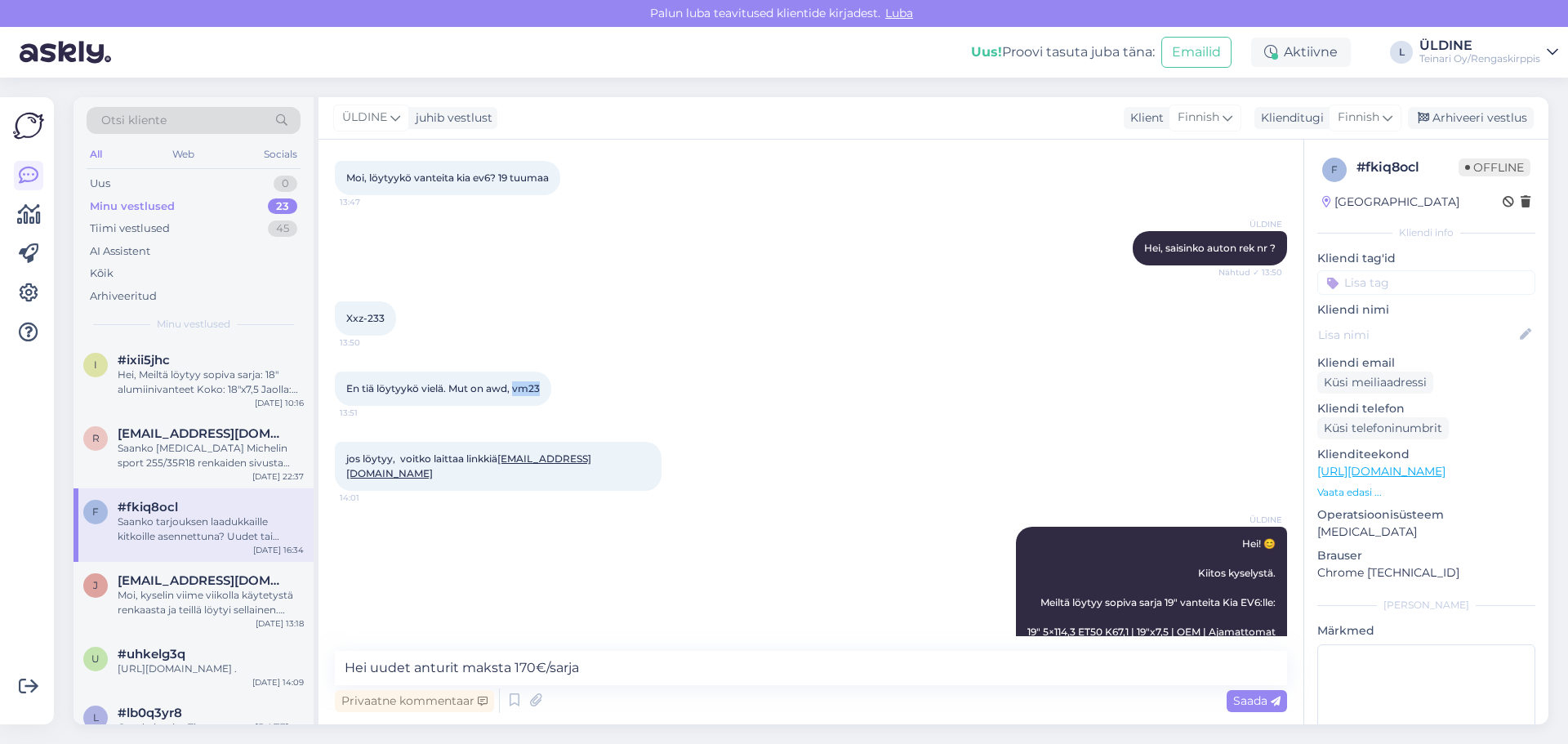
drag, startPoint x: 512, startPoint y: 391, endPoint x: 544, endPoint y: 390, distance: 32.0
click at [544, 390] on div "En tiä löytyykö vielä. Mut on awd, vm23 13:51" at bounding box center [443, 389] width 216 height 35
click at [212, 447] on div "Saanko [MEDICAL_DATA] Michelin sport 255/35R18 renkaiden sivusta jotta näkee pr…" at bounding box center [210, 456] width 186 height 30
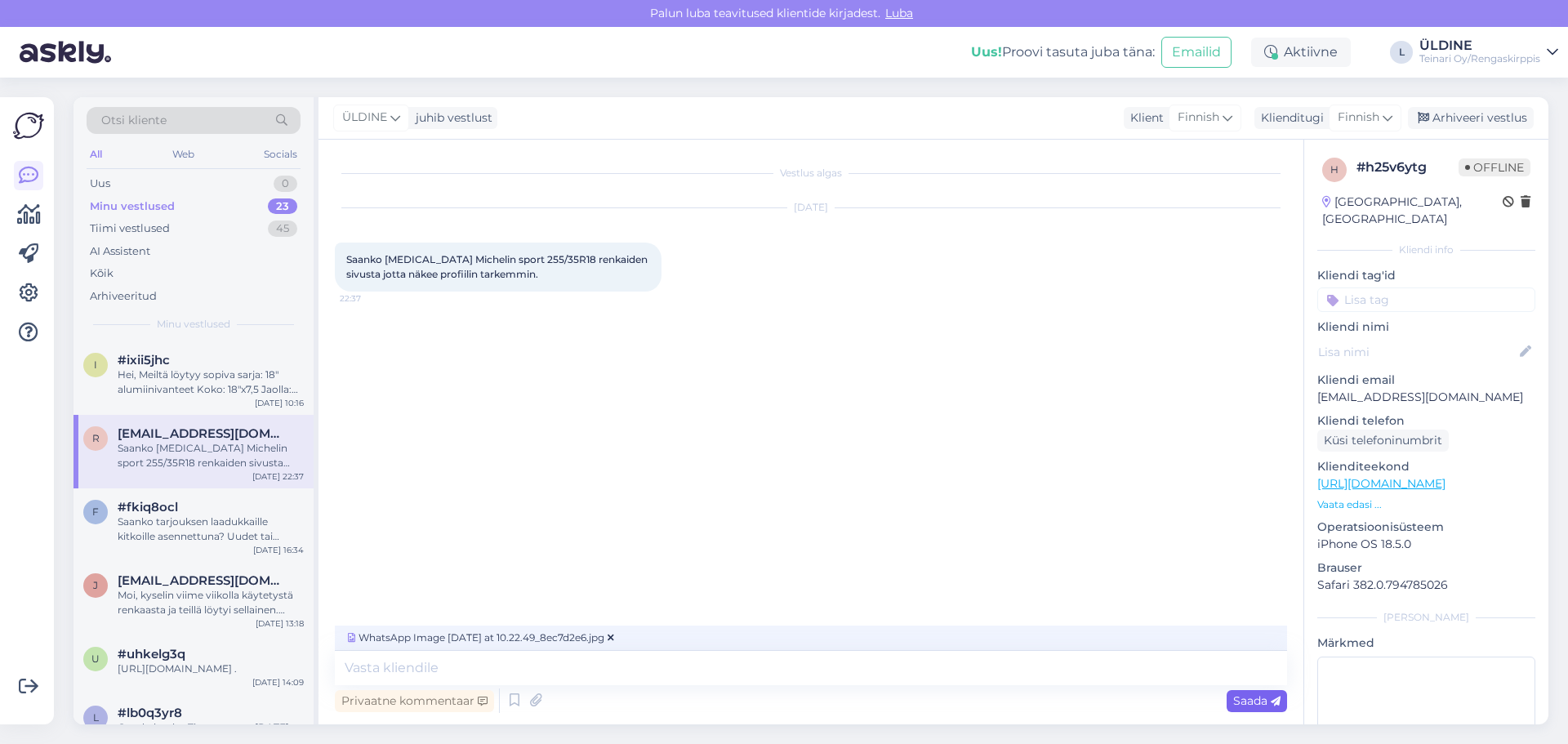
click at [1256, 708] on div "Saada" at bounding box center [1257, 701] width 60 height 22
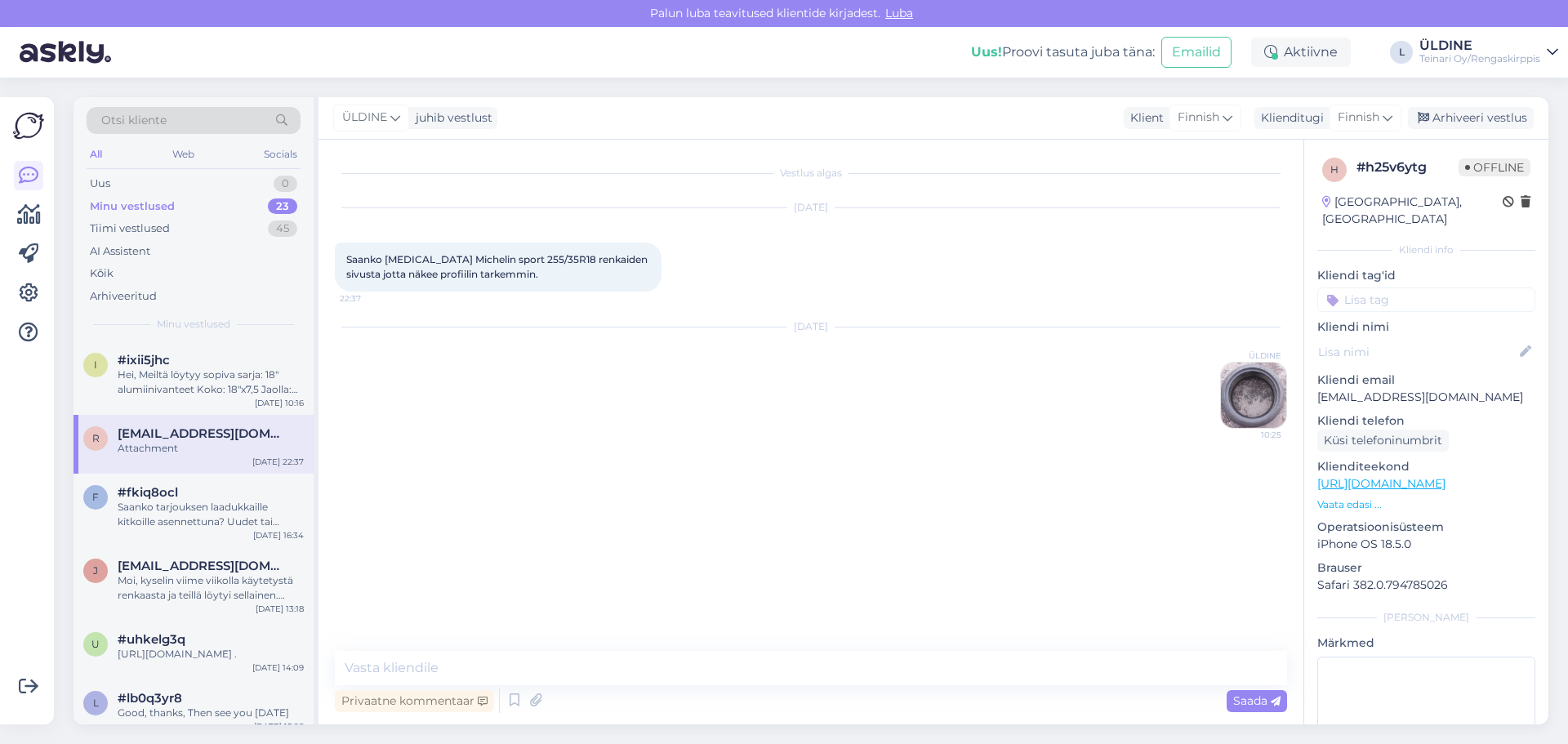
click at [1277, 407] on img at bounding box center [1253, 395] width 65 height 65
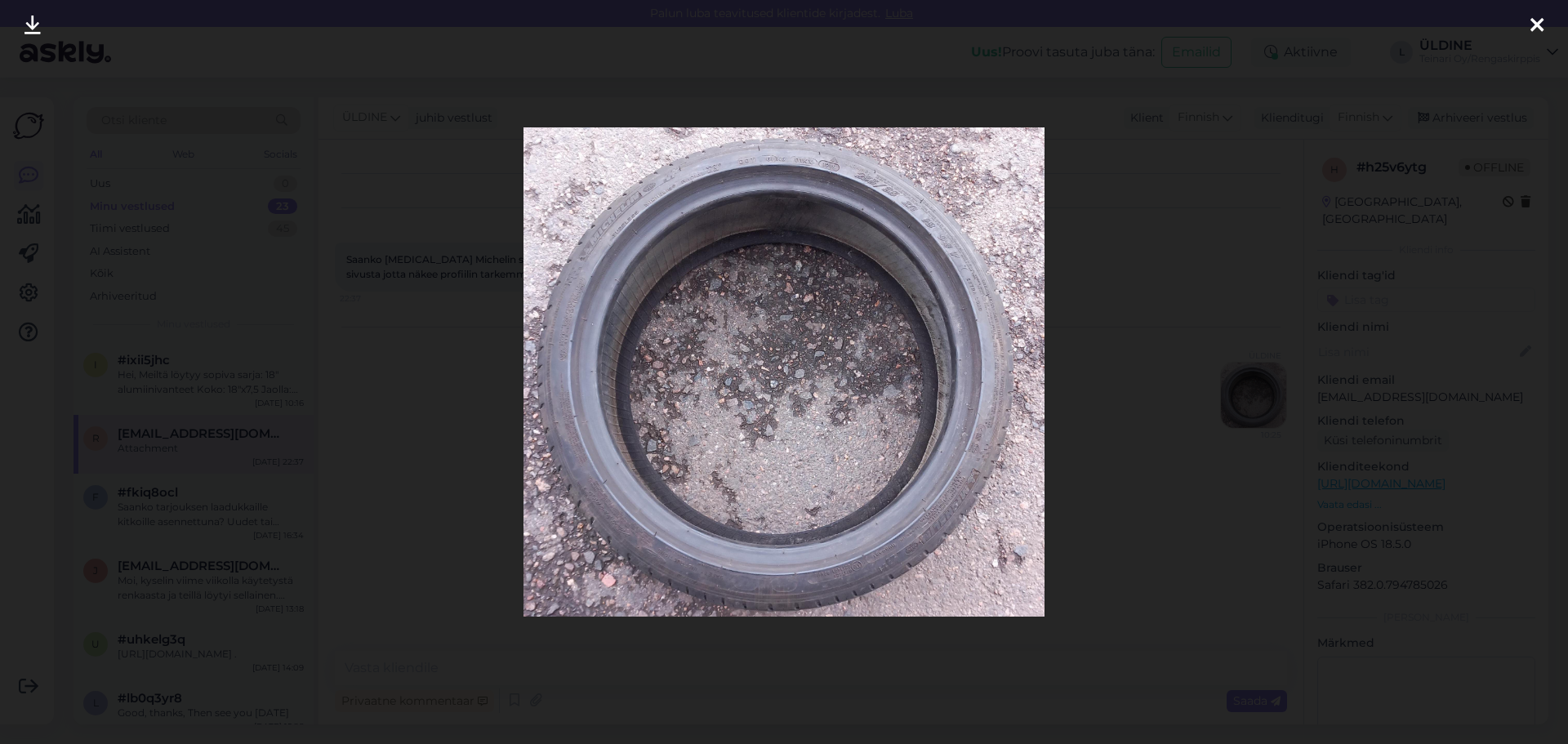
click at [1546, 17] on div at bounding box center [1537, 26] width 33 height 51
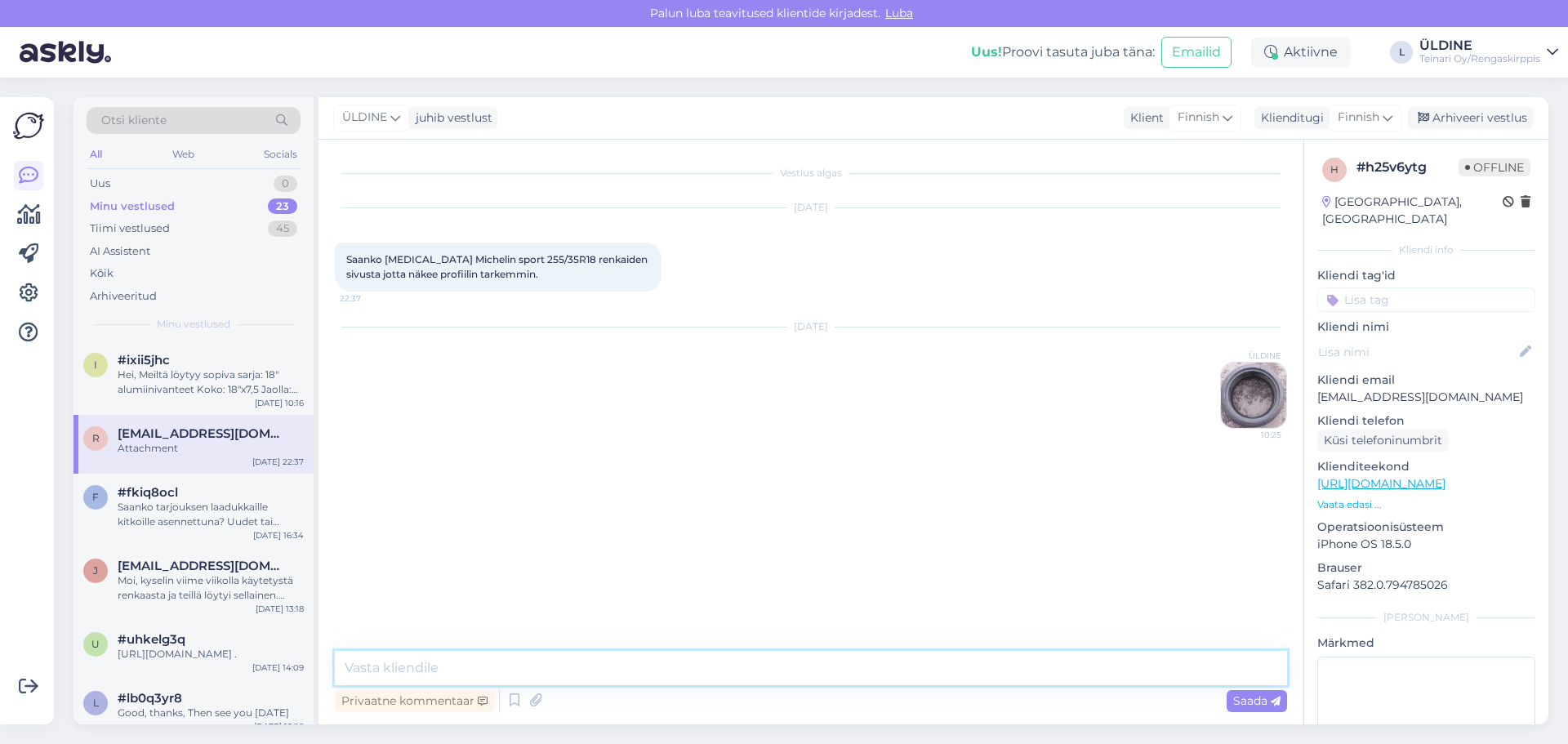
click at [475, 674] on textarea at bounding box center [810, 668] width 953 height 35
type textarea "Hei , ole hyvää:)"
click at [1256, 709] on div "Saada" at bounding box center [1257, 701] width 60 height 22
click at [225, 522] on div "Saanko tarjouksen laadukkaille kitkoille asennettuna? Uudet tai vähän ajetut" at bounding box center [210, 514] width 186 height 30
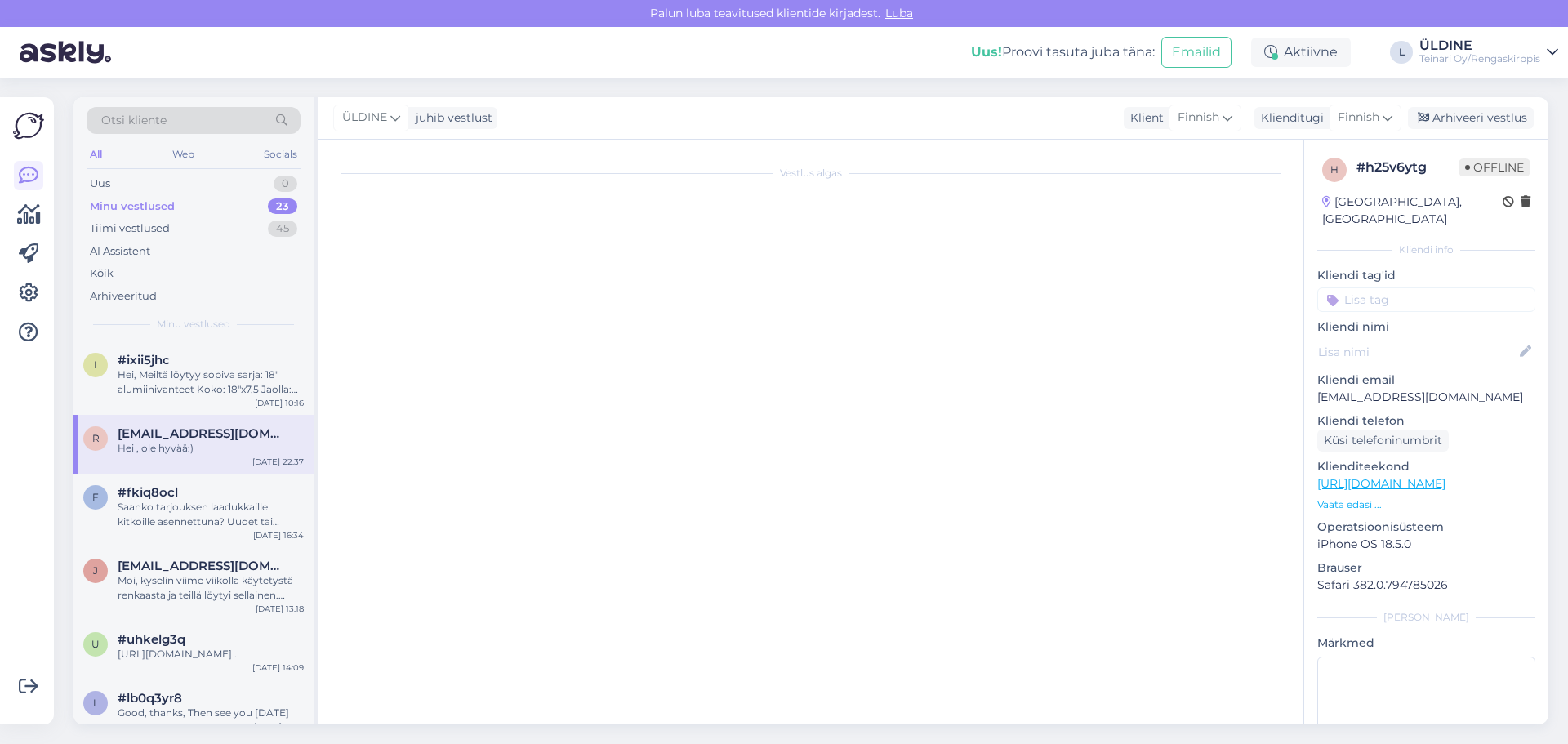
scroll to position [446, 0]
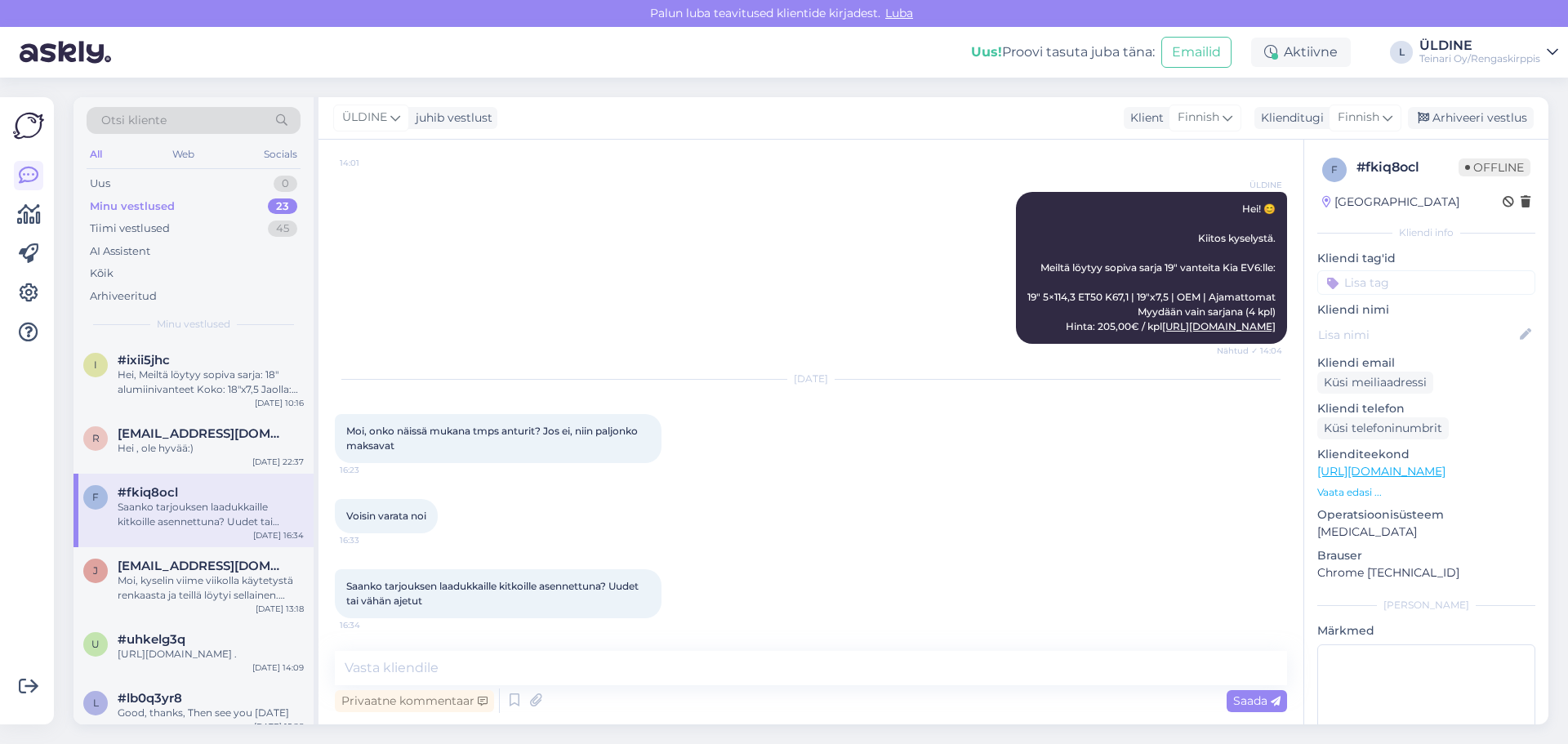
click at [781, 249] on div "ÜLDINE Hei! 😊 Kiitos kyselystä. Meiltä löytyy sopiva sarja 19" vanteita Kia EV6…" at bounding box center [810, 268] width 953 height 187
click at [400, 663] on textarea at bounding box center [810, 668] width 953 height 35
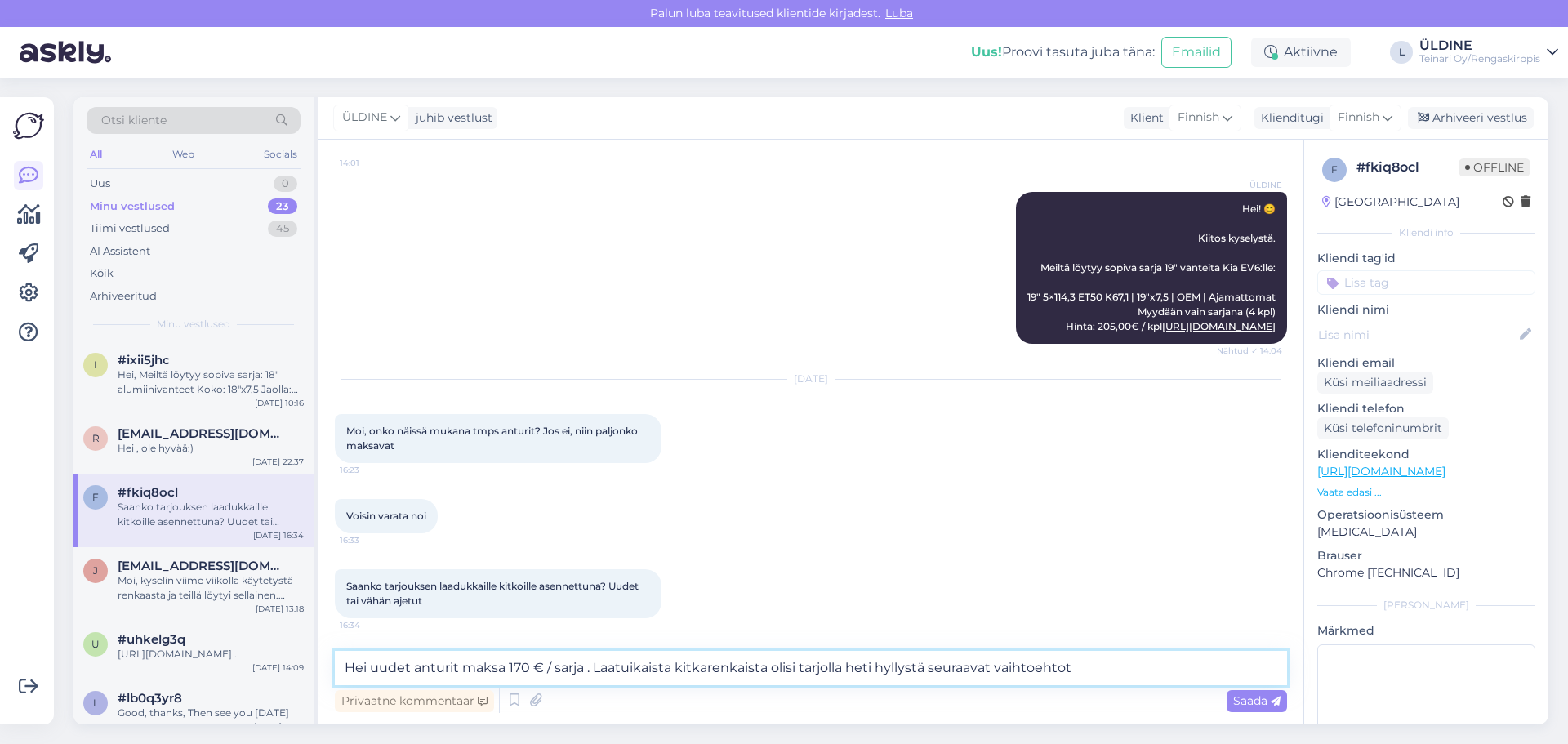
drag, startPoint x: 345, startPoint y: 666, endPoint x: 1078, endPoint y: 667, distance: 733.0
click at [1078, 667] on textarea "Hei uudet anturit maksa 170 € / sarja . Laatuikaista kitkarenkaista olisi tarjo…" at bounding box center [810, 668] width 953 height 35
type textarea "Hei uudet anturit maksa 170 € / sarja . Laatuikaista kitkarenkaista olisi tarjo…"
paste textarea "Hei, Tarjolla heti hyllystä laadukkaat kitkarenkaat Kia EV6:een (235/55R19): Ha…"
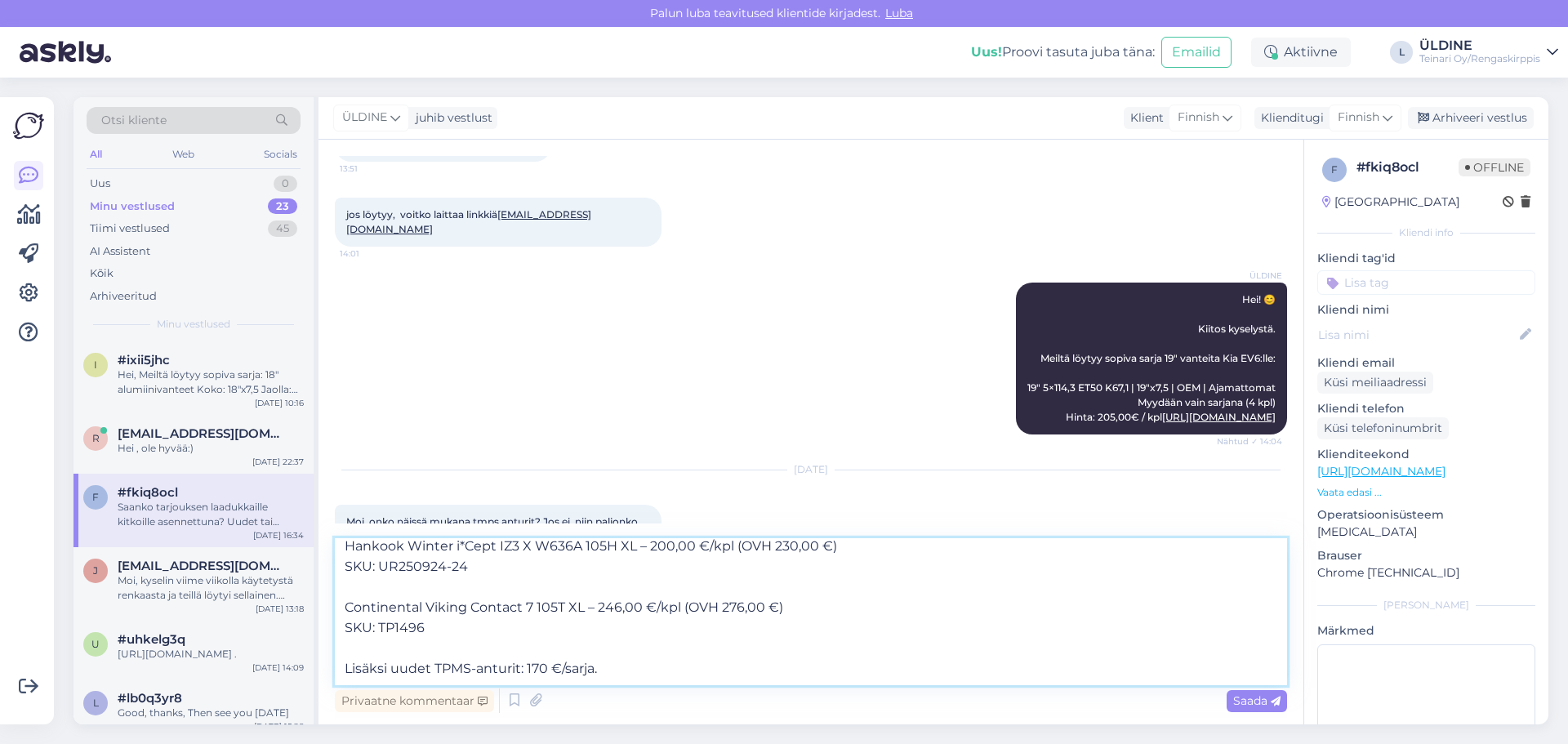
scroll to position [327, 0]
click at [1195, 422] on link "[URL][DOMAIN_NAME]" at bounding box center [1219, 415] width 113 height 12
click at [626, 657] on textarea "Hei, Tarjolla heti hyllystä laadukkaat kitkarenkaat Kia EV6:een (235/55R19): Ha…" at bounding box center [810, 612] width 953 height 147
click at [626, 670] on textarea "Hei, Tarjolla heti hyllystä laadukkaat kitkarenkaat Kia EV6:een (235/55R19): Ha…" at bounding box center [810, 612] width 953 height 147
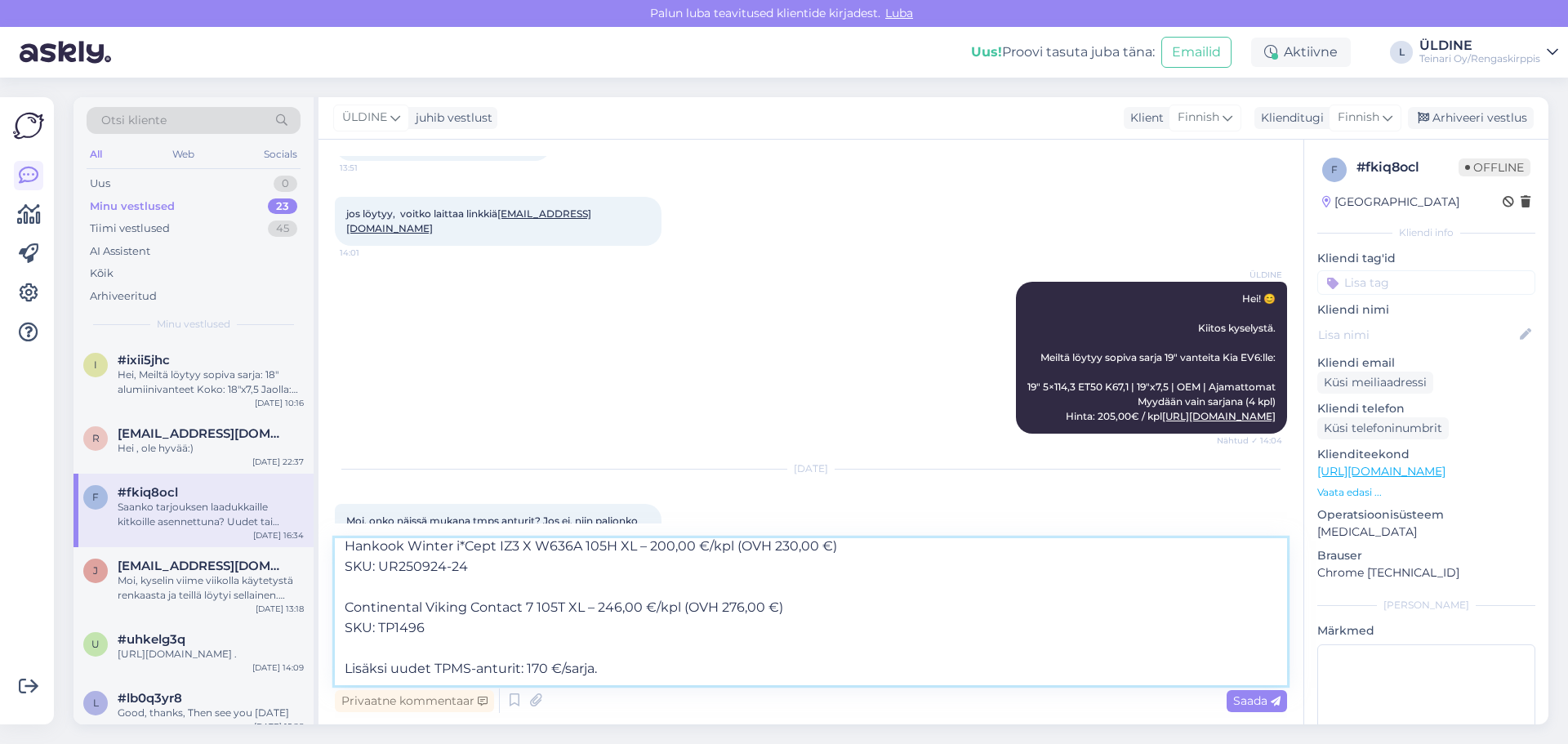
drag, startPoint x: 614, startPoint y: 670, endPoint x: 344, endPoint y: 671, distance: 270.0
click at [344, 671] on textarea "Hei, Tarjolla heti hyllystä laadukkaat kitkarenkaat Kia EV6:een (235/55R19): Ha…" at bounding box center [810, 612] width 953 height 147
paste textarea "Tässä yhteishinnat koko paketille: Vanteet: 205 € × 4 = 820 € Anturit: 170 € / …"
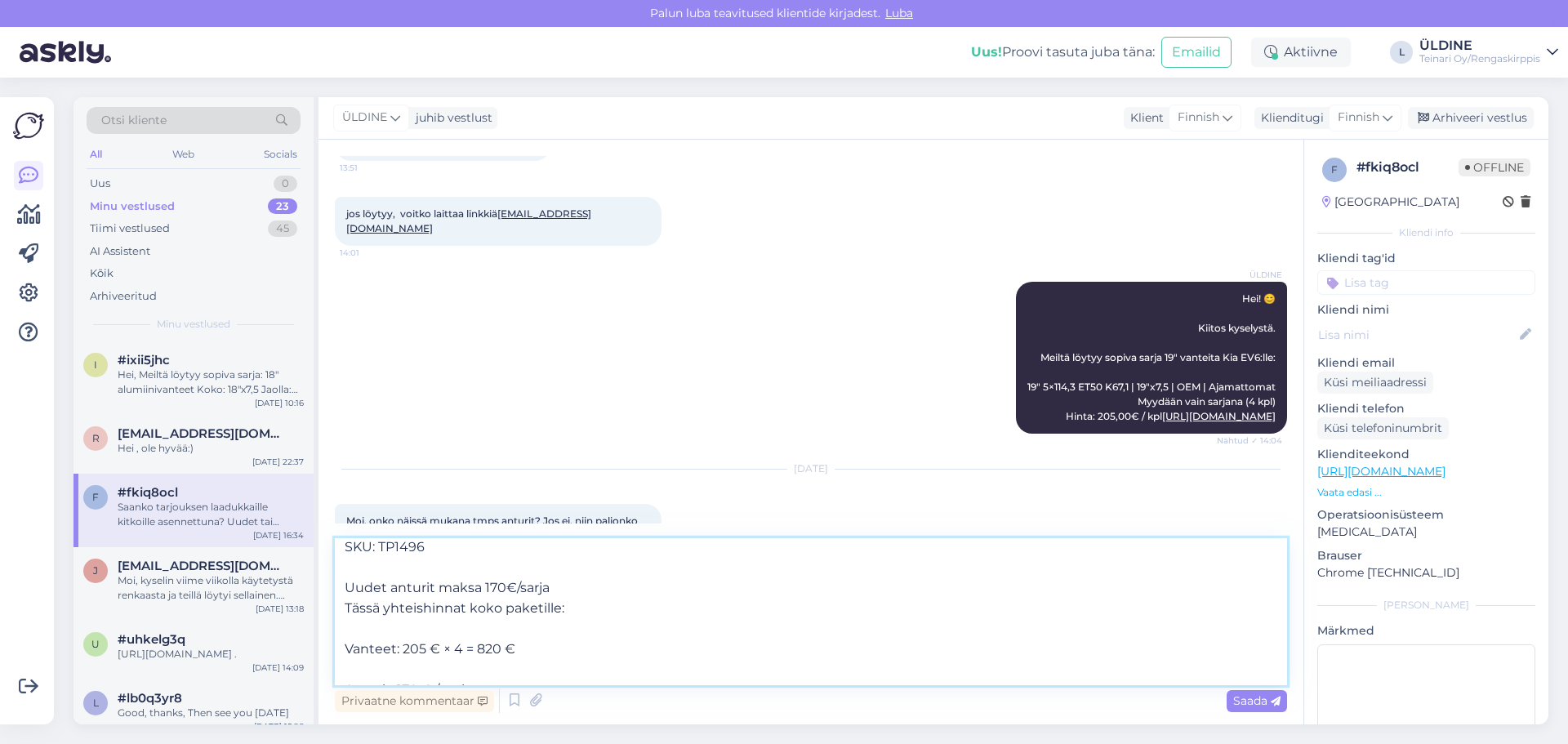
scroll to position [143, 0]
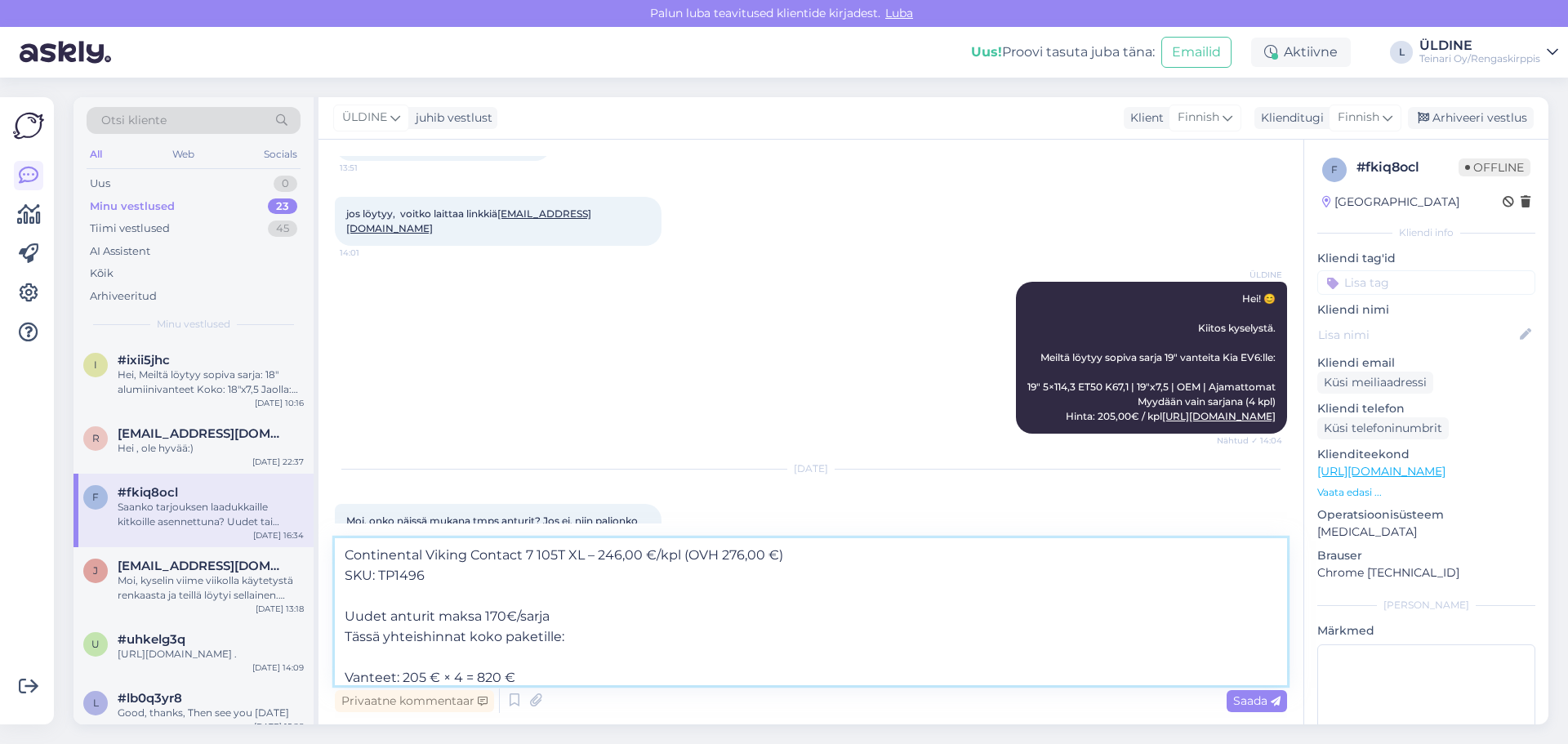
click at [565, 616] on textarea "Hei, Tarjolla heti hyllystä laadukkaat kitkarenkaat Kia EV6:een (235/55R19): Ha…" at bounding box center [810, 612] width 953 height 147
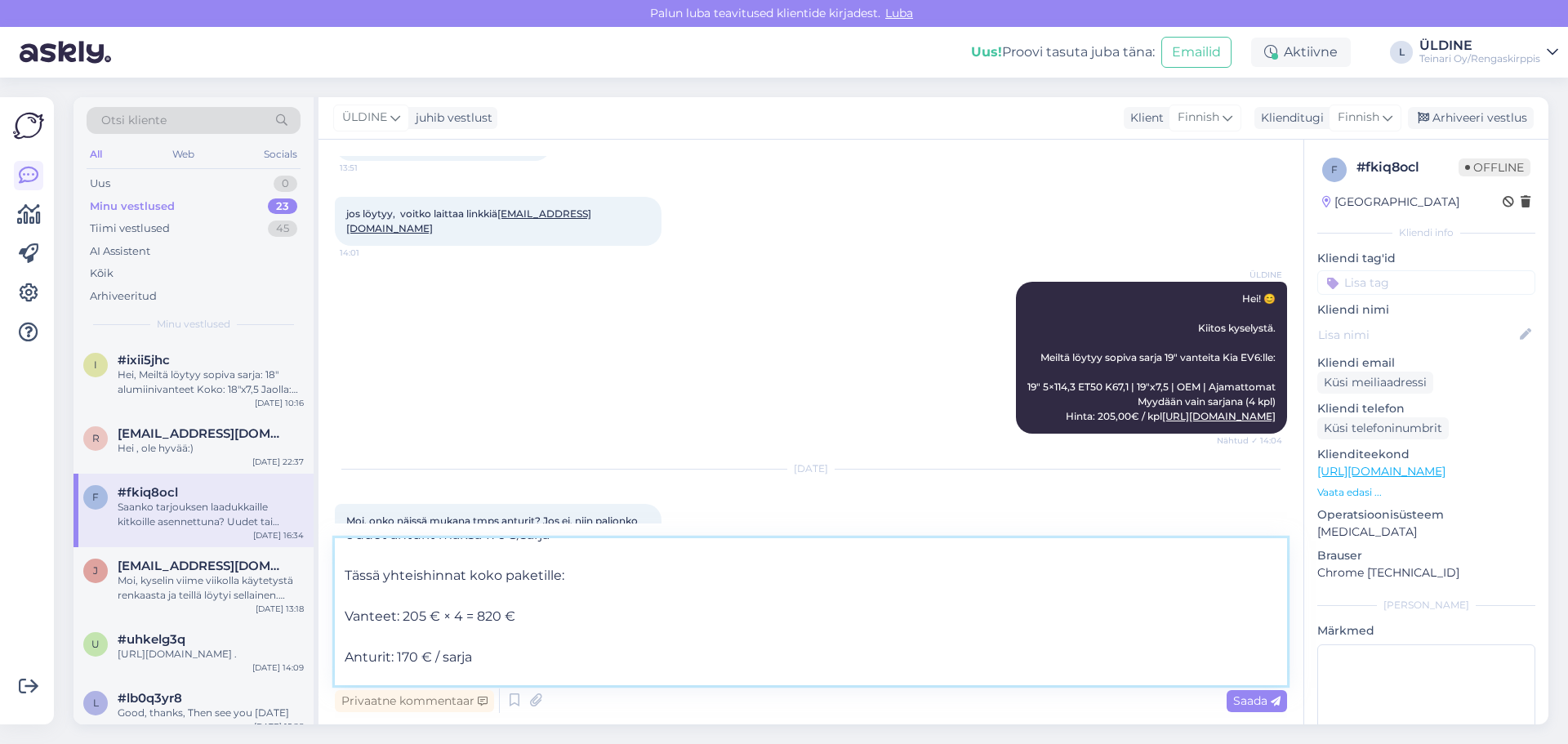
drag, startPoint x: 474, startPoint y: 617, endPoint x: 403, endPoint y: 615, distance: 71.0
click at [403, 615] on textarea "Hei, Tarjolla heti hyllystä laadukkaat kitkarenkaat Kia EV6:een (235/55R19): Ha…" at bounding box center [810, 612] width 953 height 147
type textarea "Hei, Tarjolla heti hyllystä laadukkaat kitkarenkaat Kia EV6:een (235/55R19): Ha…"
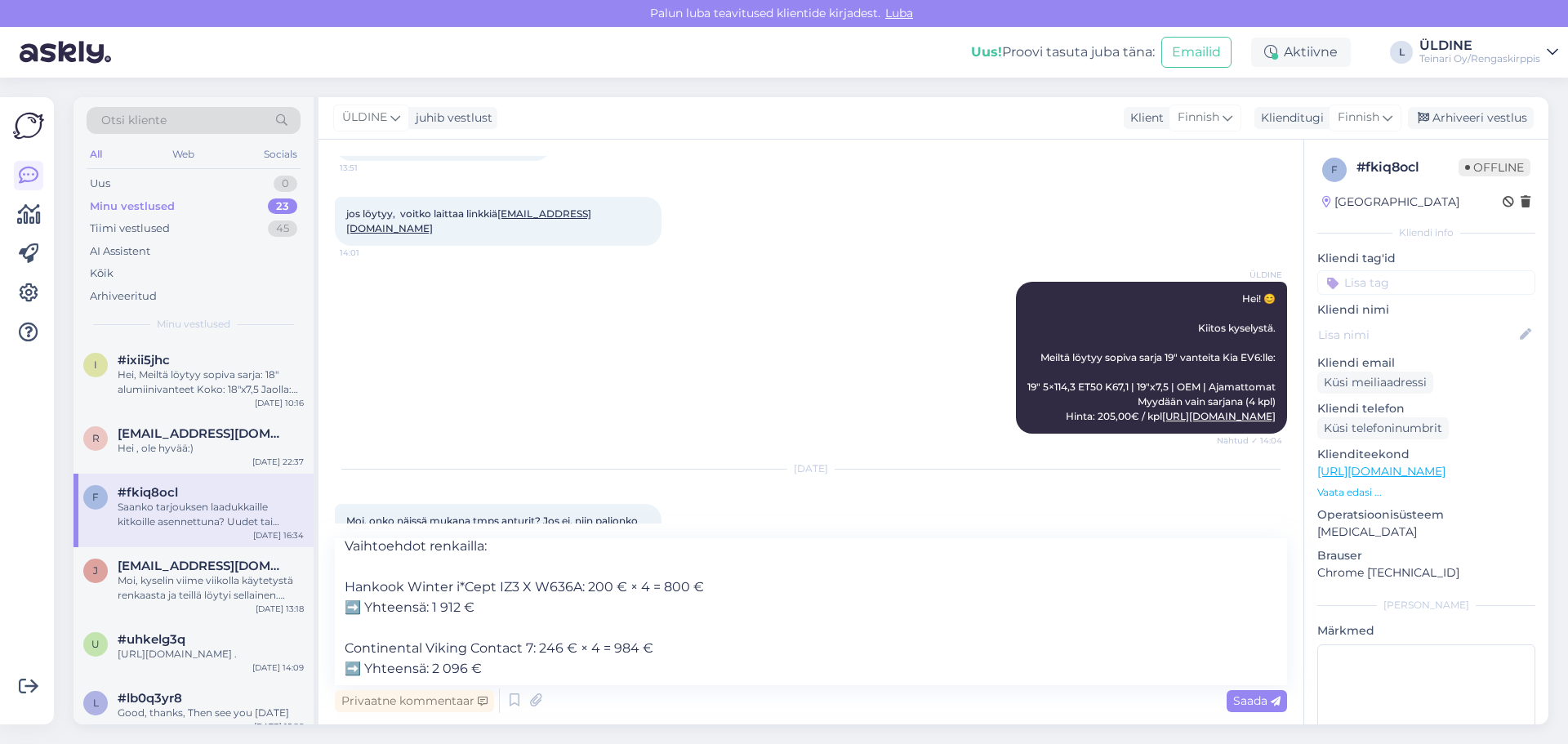
click at [1240, 701] on span "Saada" at bounding box center [1257, 700] width 47 height 15
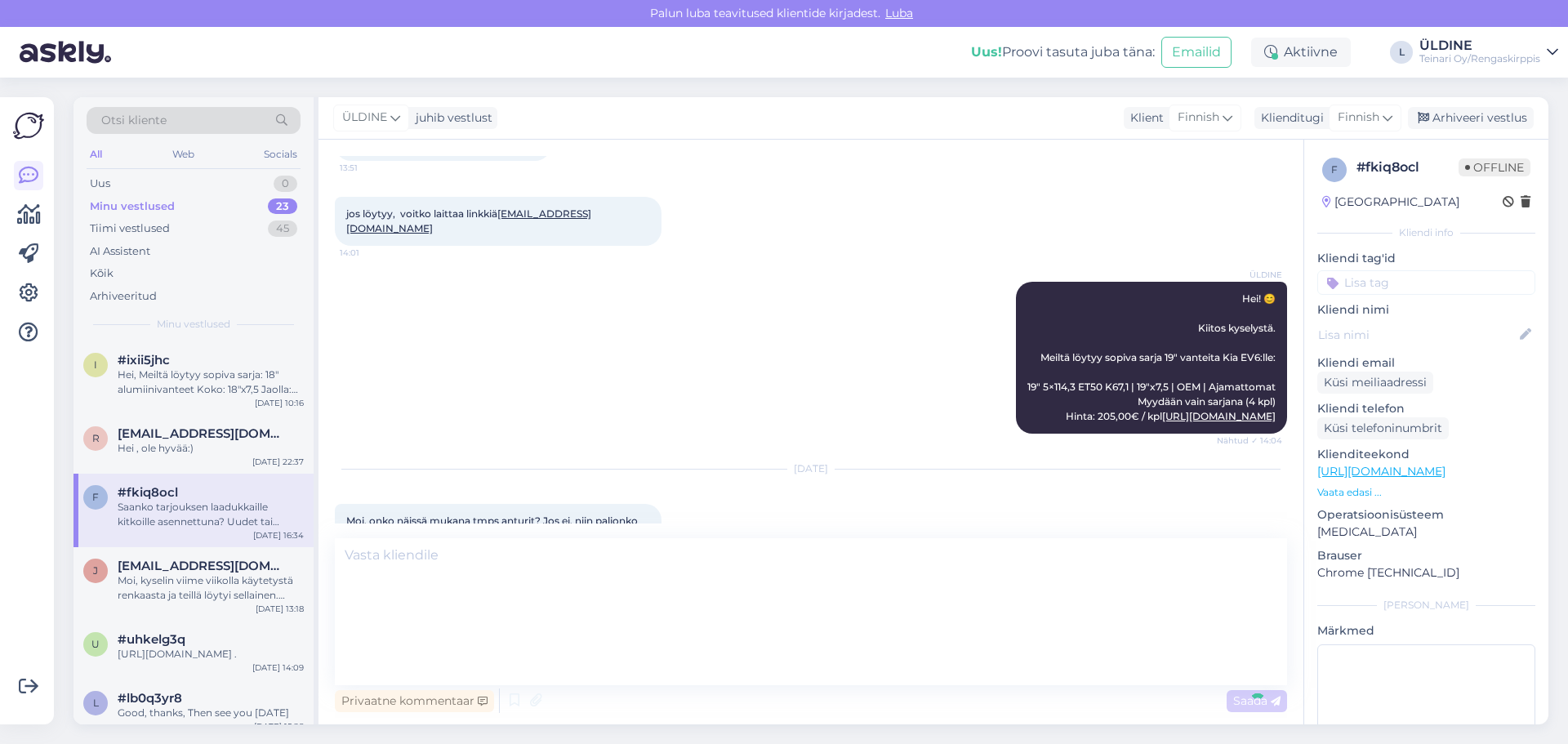
scroll to position [0, 0]
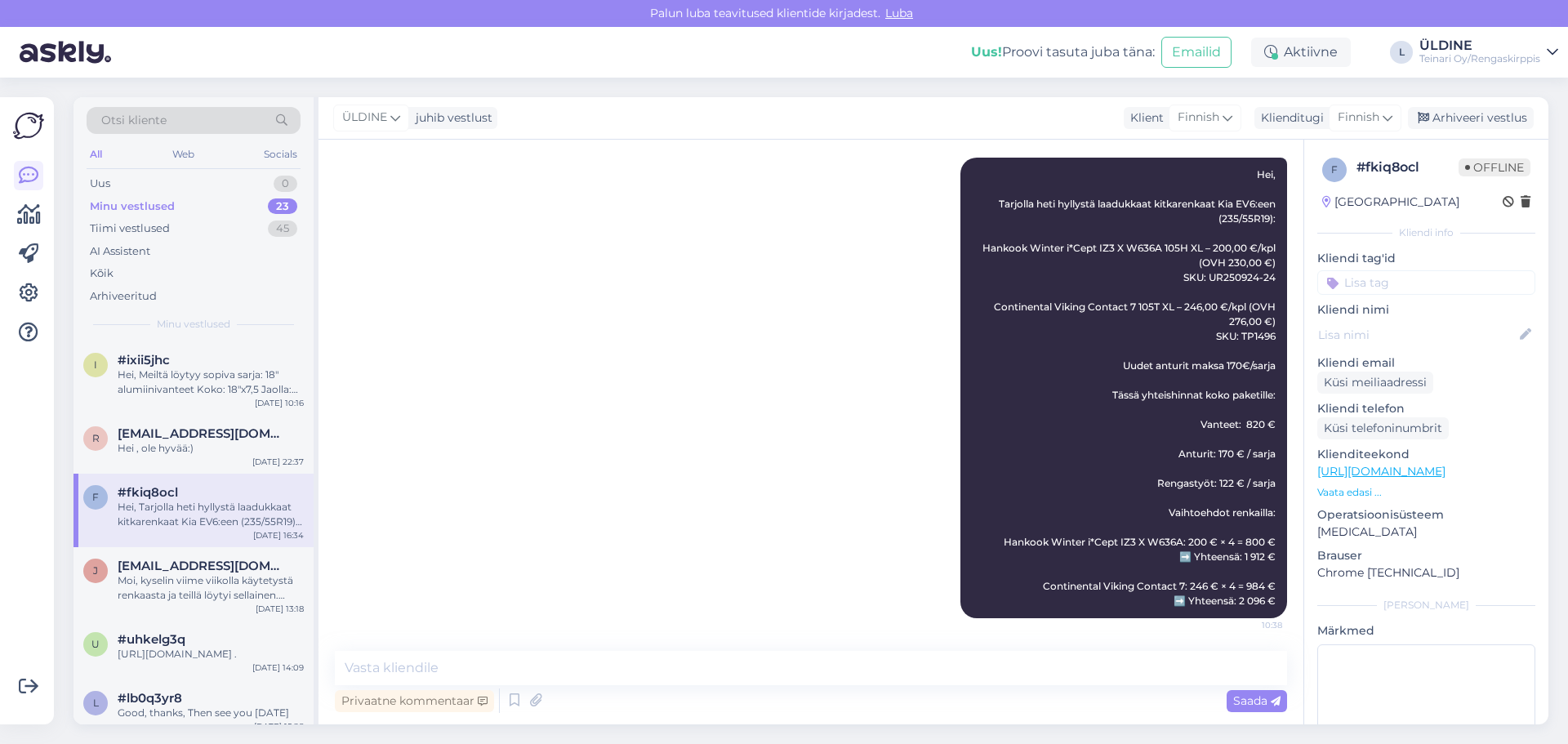
click at [729, 434] on div "[DATE] ÜLDINE Hei, Tarjolla heti hyllystä laadukkaat kitkarenkaat Kia EV6:een (…" at bounding box center [810, 371] width 953 height 531
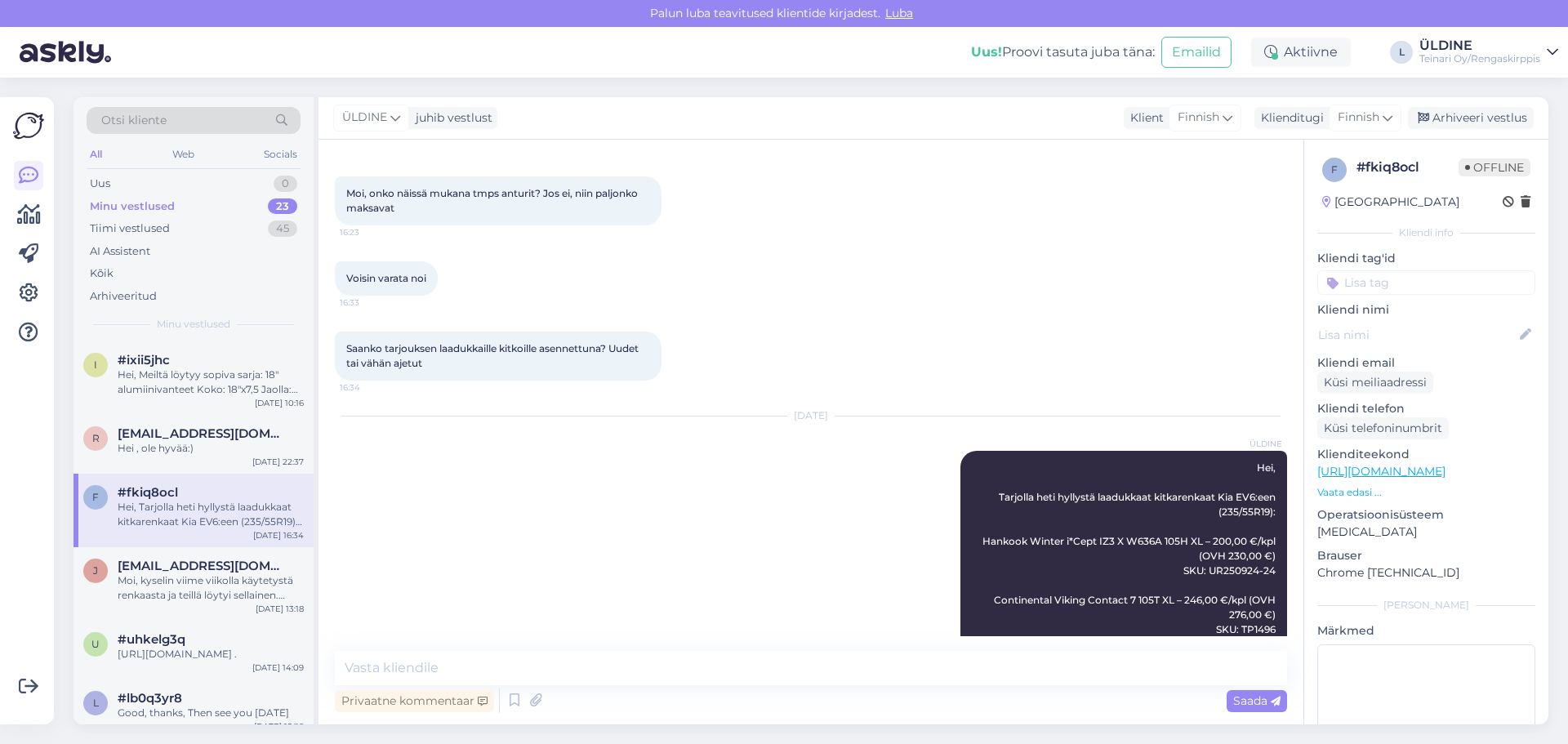
scroll to position [650, 0]
